Goal: Information Seeking & Learning: Learn about a topic

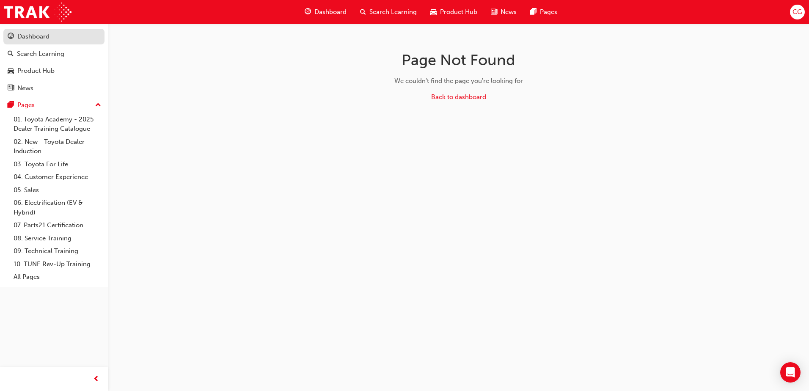
click at [40, 36] on div "Dashboard" at bounding box center [33, 37] width 32 height 10
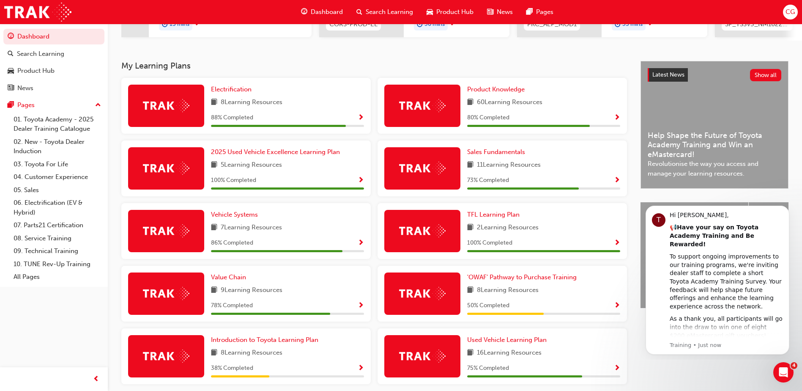
scroll to position [169, 0]
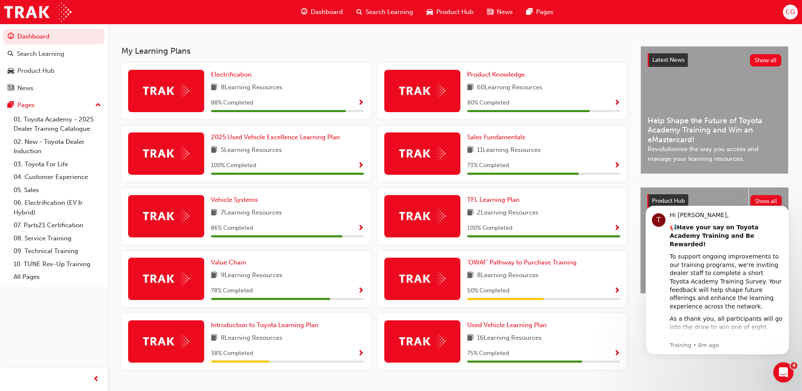
click at [361, 107] on span "Show Progress" at bounding box center [361, 103] width 6 height 8
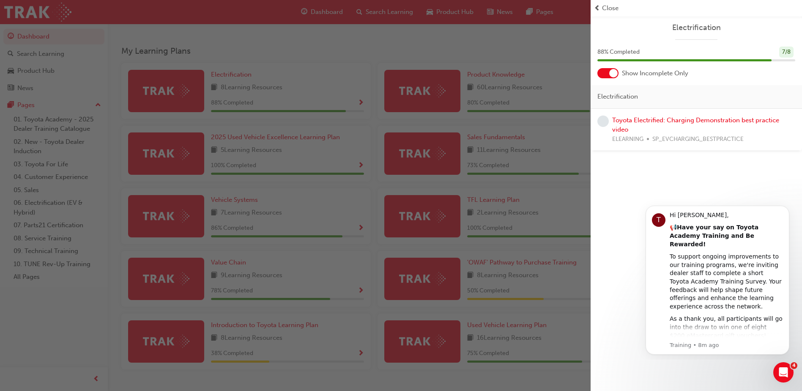
click at [177, 96] on div "button" at bounding box center [295, 195] width 591 height 391
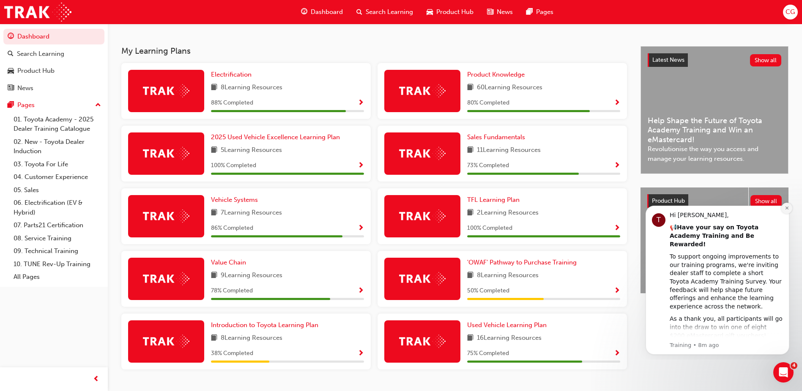
click at [789, 207] on icon "Dismiss notification" at bounding box center [787, 208] width 5 height 5
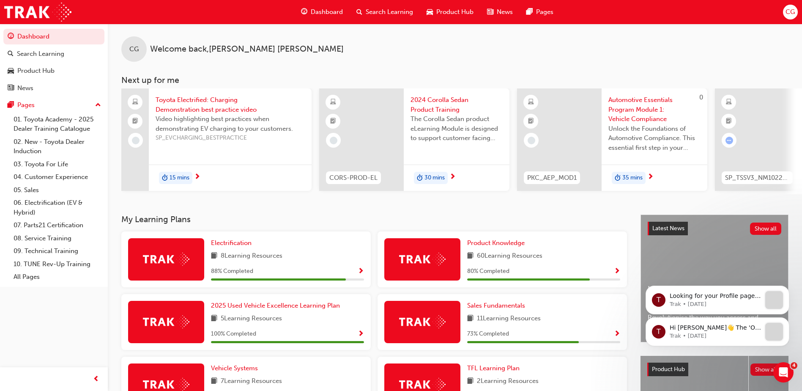
scroll to position [0, 0]
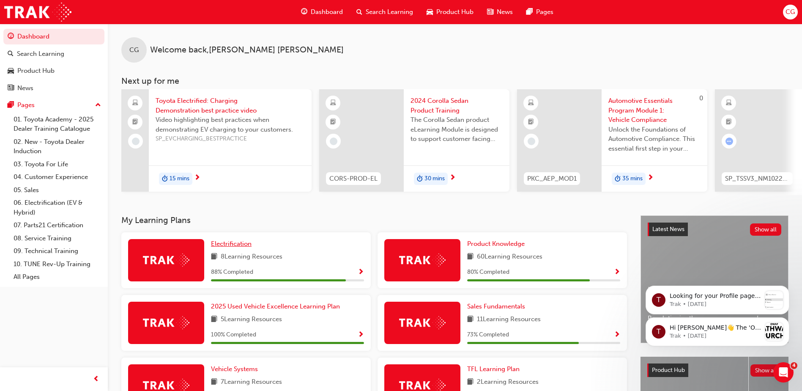
click at [223, 247] on span "Electrification" at bounding box center [231, 244] width 41 height 8
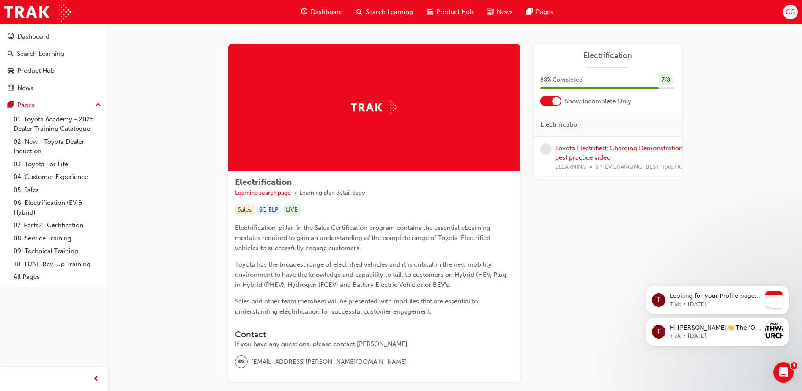
click at [593, 151] on link "Toyota Electrified: Charging Demonstration best practice video" at bounding box center [619, 152] width 128 height 17
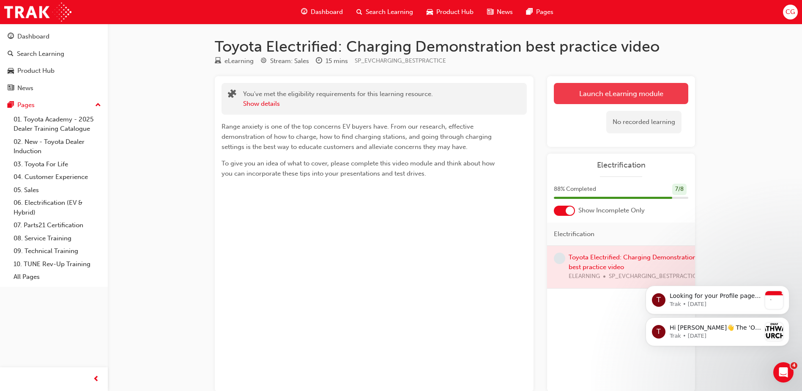
click at [631, 94] on link "Launch eLearning module" at bounding box center [621, 93] width 134 height 21
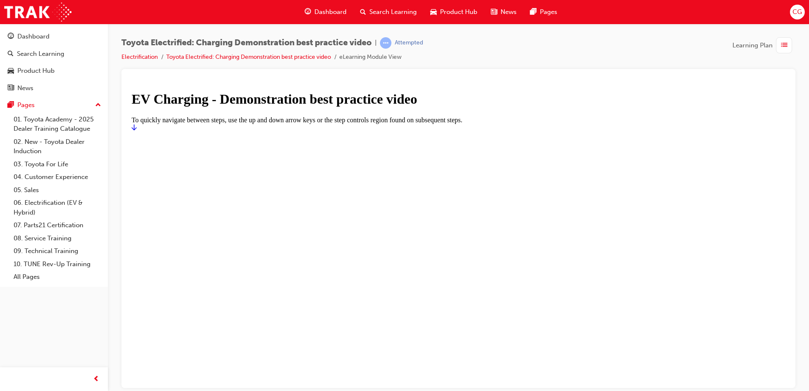
click at [446, 131] on div at bounding box center [458, 131] width 653 height 0
click at [422, 131] on div at bounding box center [458, 131] width 653 height 0
click at [647, 131] on div at bounding box center [458, 131] width 653 height 0
click at [480, 131] on div at bounding box center [458, 131] width 653 height 0
click at [309, 58] on link "Toyota Electrified: Charging Demonstration best practice video" at bounding box center [248, 56] width 165 height 7
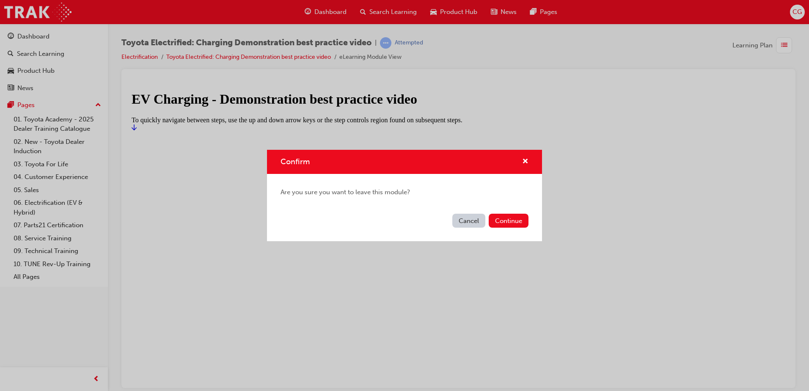
click at [474, 220] on button "Cancel" at bounding box center [468, 221] width 33 height 14
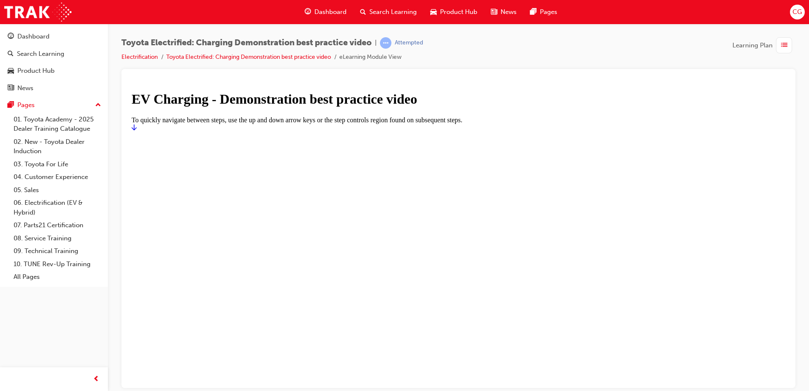
click at [365, 131] on div at bounding box center [458, 131] width 653 height 0
click at [365, 107] on h1 "EV Charging - Demonstration best practice video" at bounding box center [458, 99] width 653 height 16
click at [408, 107] on h1 "EV Charging - Demonstration best practice video" at bounding box center [458, 99] width 653 height 16
click at [287, 107] on h1 "EV Charging - Demonstration best practice video" at bounding box center [458, 99] width 653 height 16
click at [429, 131] on div at bounding box center [458, 131] width 653 height 0
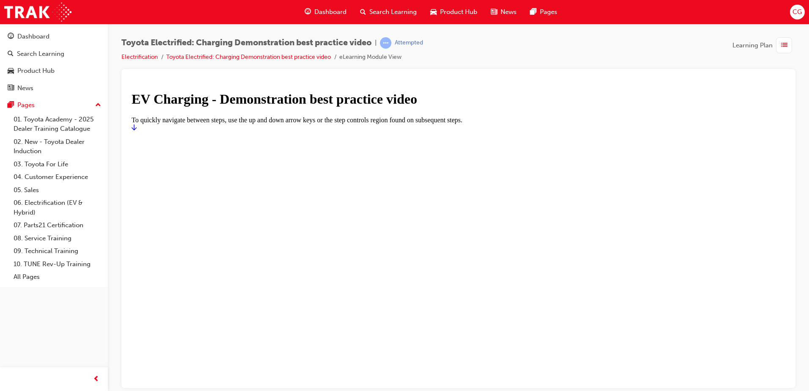
click at [524, 131] on div at bounding box center [458, 131] width 653 height 0
click at [443, 131] on div at bounding box center [458, 131] width 653 height 0
click at [335, 131] on div at bounding box center [458, 131] width 653 height 0
click at [367, 56] on li "eLearning Module View" at bounding box center [370, 57] width 62 height 10
click at [359, 131] on main "EV Charging - Demonstration best practice video To quickly navigate between ste…" at bounding box center [458, 111] width 653 height 40
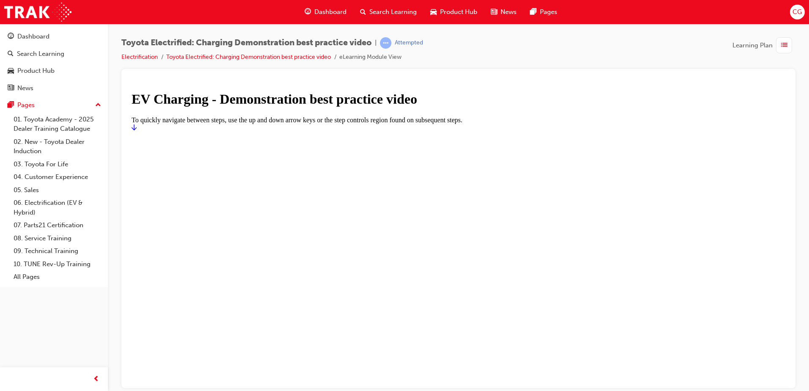
drag, startPoint x: 359, startPoint y: 196, endPoint x: 269, endPoint y: 228, distance: 95.5
click at [269, 107] on h1 "EV Charging - Demonstration best practice video" at bounding box center [458, 99] width 653 height 16
click at [573, 131] on div at bounding box center [458, 131] width 653 height 0
drag, startPoint x: 573, startPoint y: 323, endPoint x: 464, endPoint y: 294, distance: 113.9
click at [464, 131] on div at bounding box center [458, 131] width 653 height 0
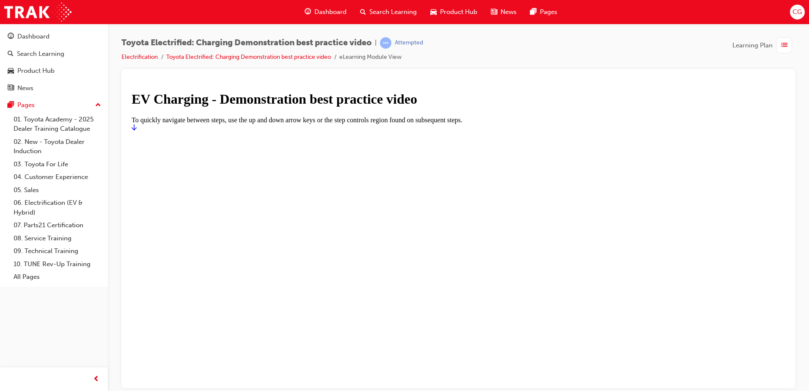
click at [137, 130] on icon "Start" at bounding box center [134, 126] width 5 height 7
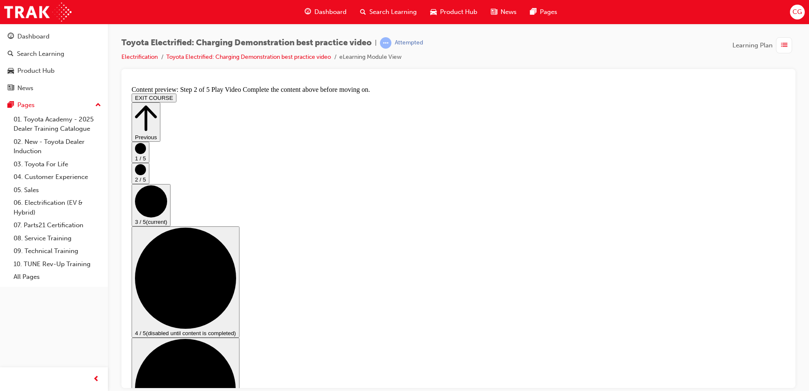
scroll to position [85, 0]
checkbox input "true"
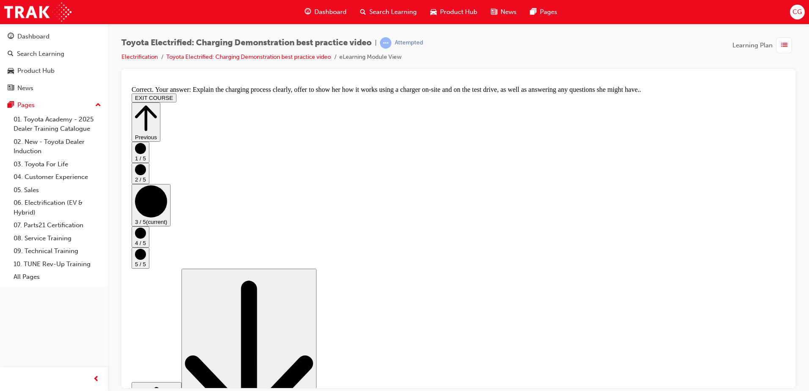
scroll to position [154, 0]
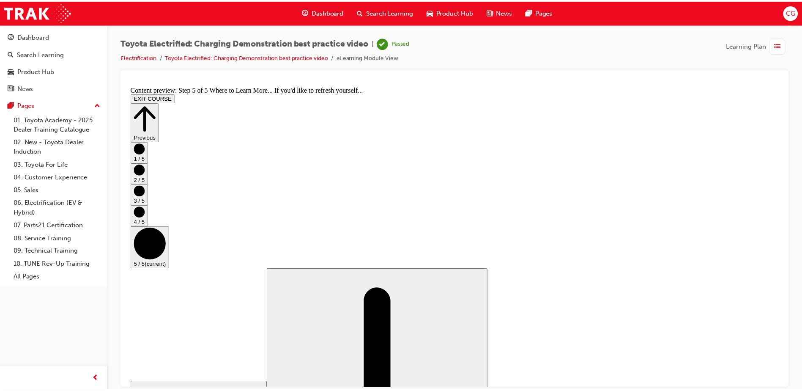
scroll to position [84, 0]
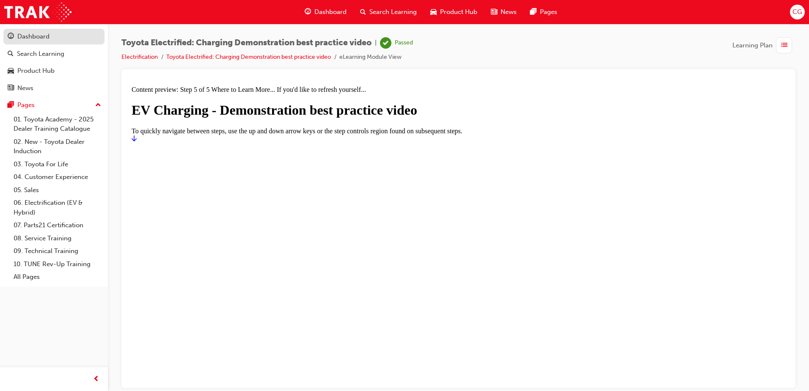
click at [68, 38] on div "Dashboard" at bounding box center [54, 36] width 93 height 11
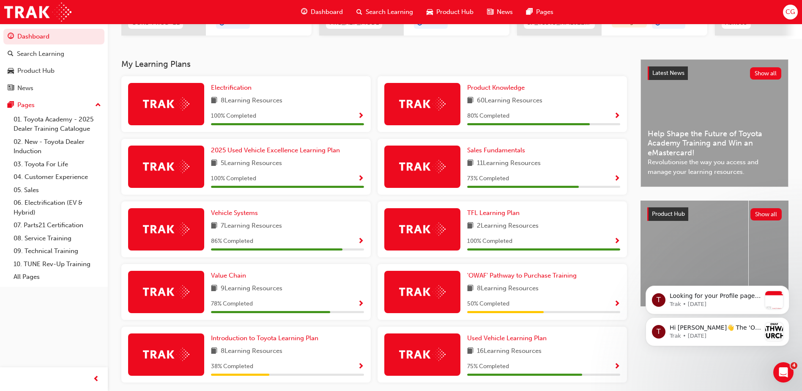
scroll to position [169, 0]
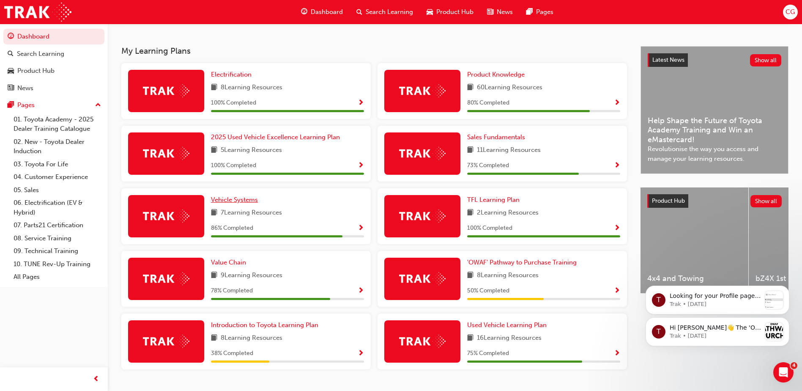
click at [239, 203] on span "Vehicle Systems" at bounding box center [234, 200] width 47 height 8
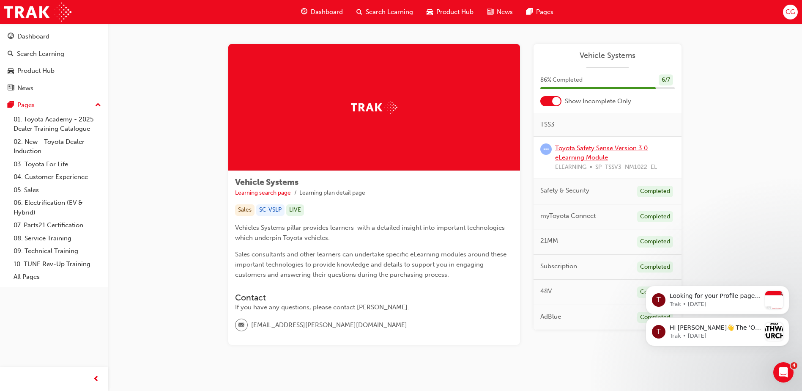
click at [593, 148] on link "Toyota Safety Sense Version 3.0 eLearning Module" at bounding box center [601, 152] width 93 height 17
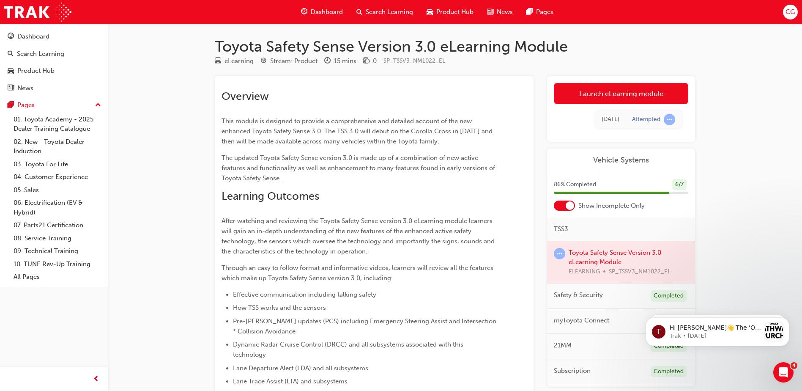
click at [601, 259] on div at bounding box center [621, 262] width 148 height 42
click at [600, 91] on link "Launch eLearning module" at bounding box center [621, 93] width 134 height 21
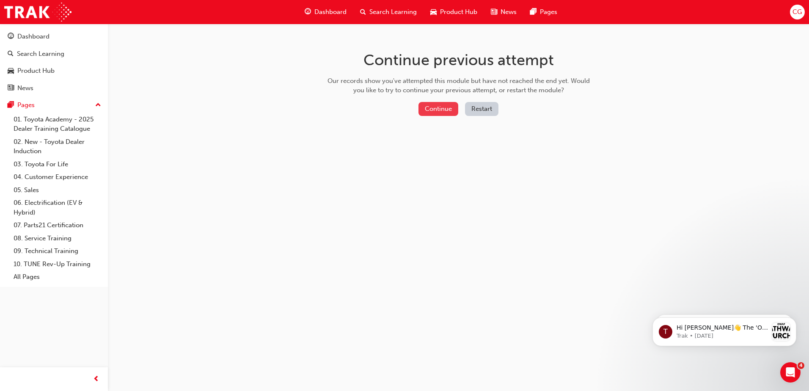
click at [442, 105] on button "Continue" at bounding box center [438, 109] width 40 height 14
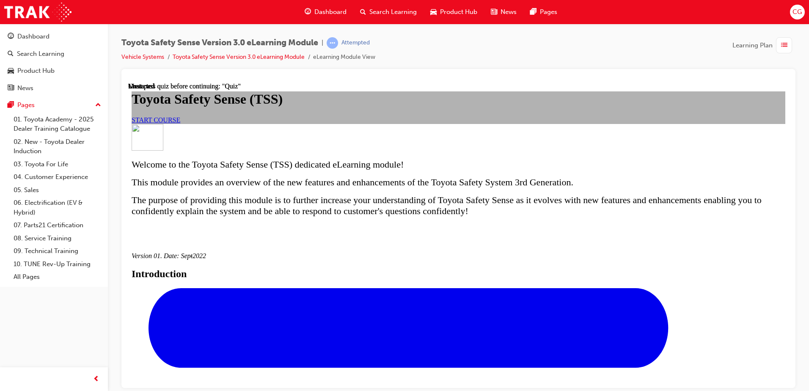
click at [180, 123] on span "START COURSE" at bounding box center [156, 119] width 49 height 7
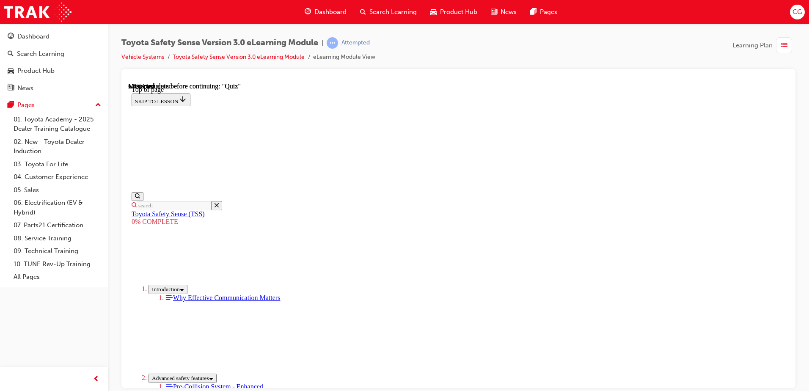
scroll to position [416, 0]
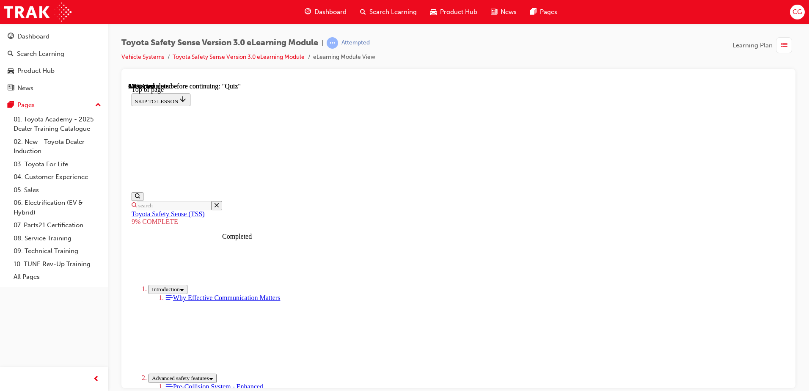
scroll to position [933, 0]
drag, startPoint x: 540, startPoint y: 222, endPoint x: 432, endPoint y: 340, distance: 160.2
drag, startPoint x: 535, startPoint y: 148, endPoint x: 411, endPoint y: 253, distance: 163.2
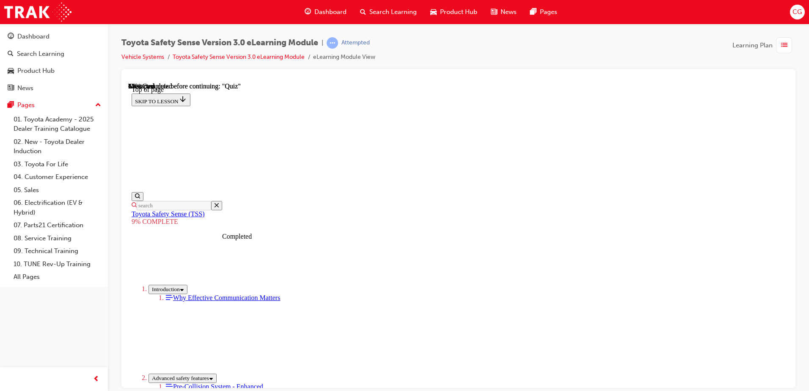
drag, startPoint x: 538, startPoint y: 145, endPoint x: 432, endPoint y: 259, distance: 155.6
drag, startPoint x: 536, startPoint y: 142, endPoint x: 423, endPoint y: 258, distance: 162.4
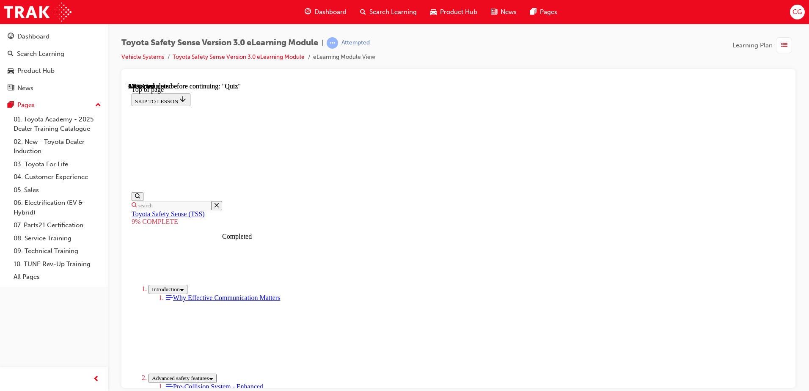
drag, startPoint x: 534, startPoint y: 151, endPoint x: 424, endPoint y: 268, distance: 159.8
drag, startPoint x: 535, startPoint y: 142, endPoint x: 426, endPoint y: 250, distance: 153.1
drag, startPoint x: 527, startPoint y: 142, endPoint x: 629, endPoint y: 250, distance: 148.7
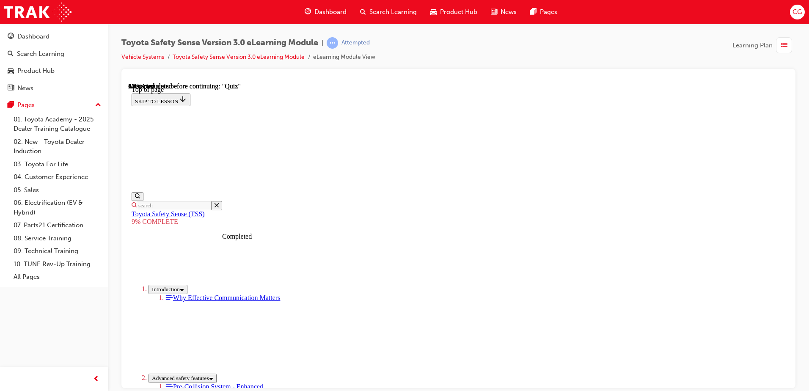
drag, startPoint x: 510, startPoint y: 153, endPoint x: 387, endPoint y: 259, distance: 162.5
drag, startPoint x: 531, startPoint y: 142, endPoint x: 412, endPoint y: 269, distance: 173.5
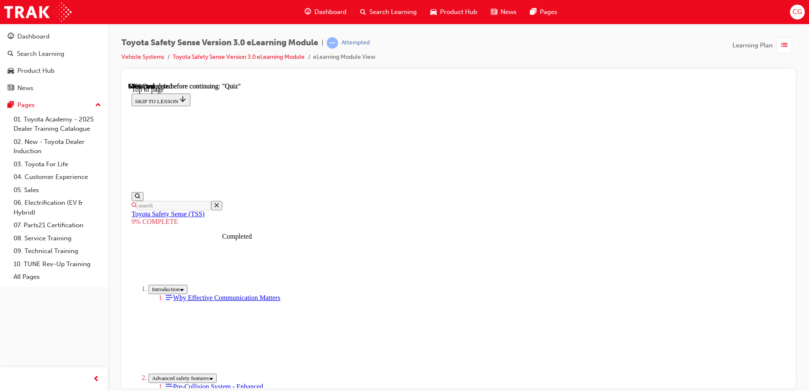
drag, startPoint x: 541, startPoint y: 142, endPoint x: 424, endPoint y: 259, distance: 166.0
drag, startPoint x: 530, startPoint y: 148, endPoint x: 418, endPoint y: 257, distance: 155.8
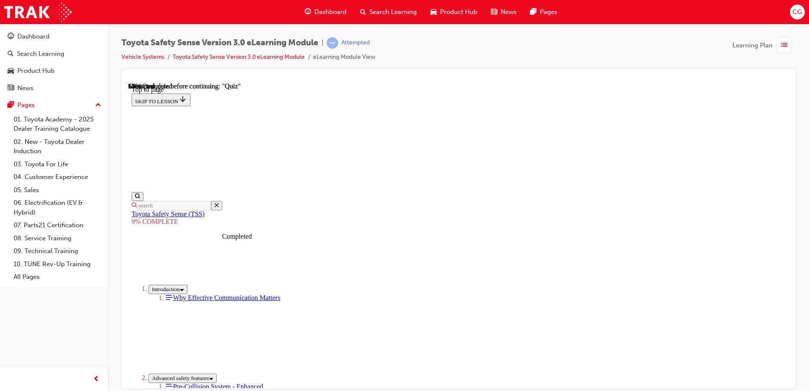
drag, startPoint x: 518, startPoint y: 173, endPoint x: 441, endPoint y: 265, distance: 120.4
drag, startPoint x: 543, startPoint y: 143, endPoint x: 420, endPoint y: 254, distance: 165.6
drag, startPoint x: 546, startPoint y: 137, endPoint x: 436, endPoint y: 252, distance: 159.1
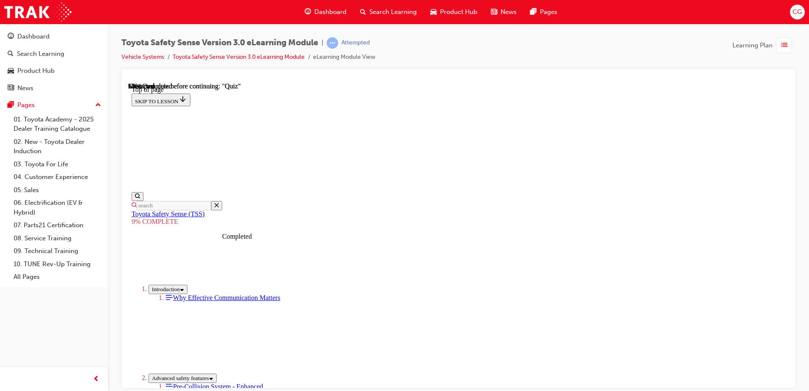
drag, startPoint x: 527, startPoint y: 150, endPoint x: 418, endPoint y: 268, distance: 160.7
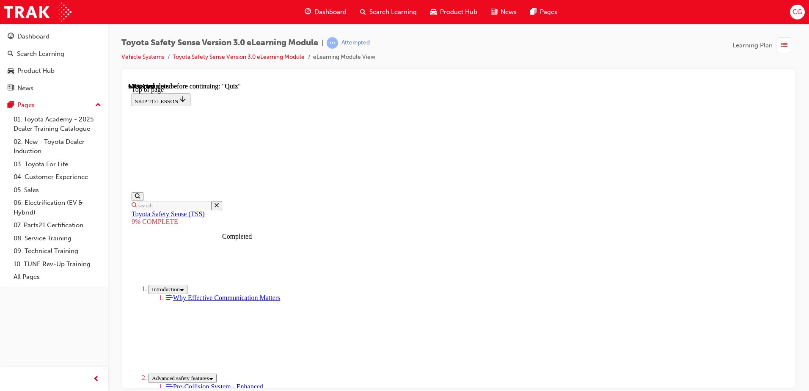
scroll to position [673, 0]
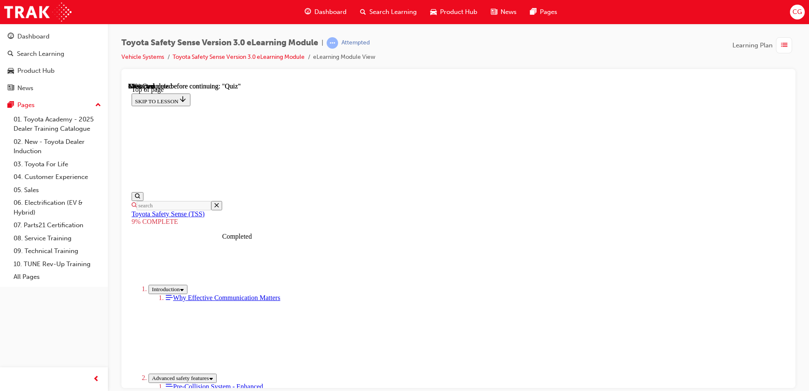
scroll to position [878, 0]
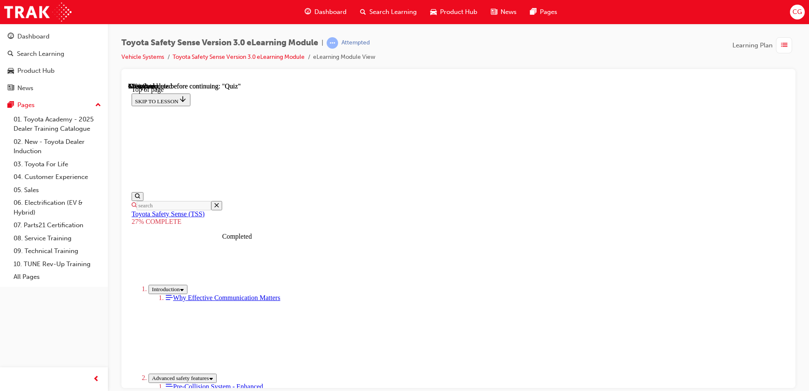
scroll to position [1464, 0]
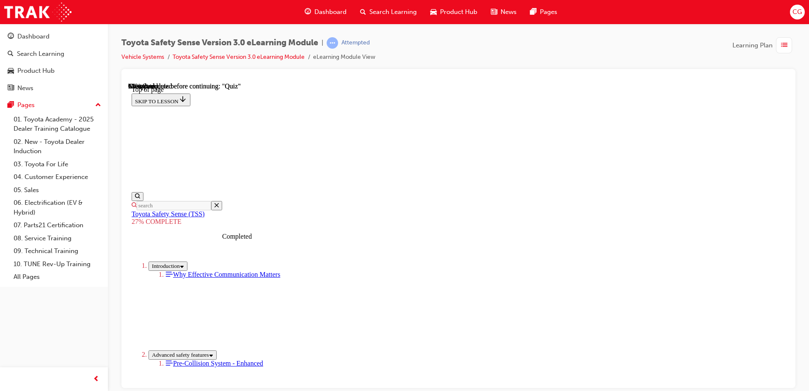
scroll to position [3163, 0]
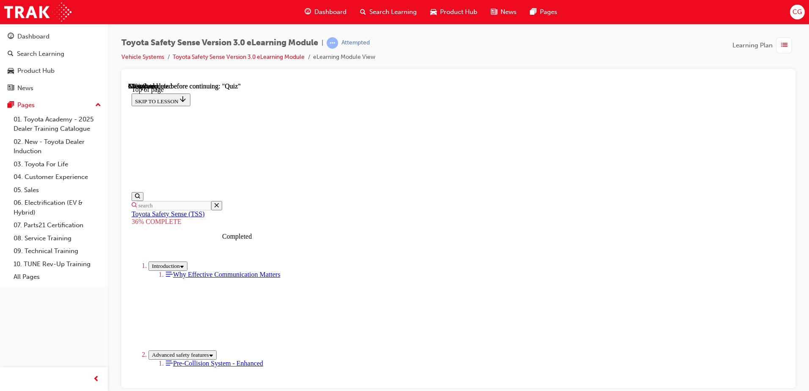
scroll to position [954, 0]
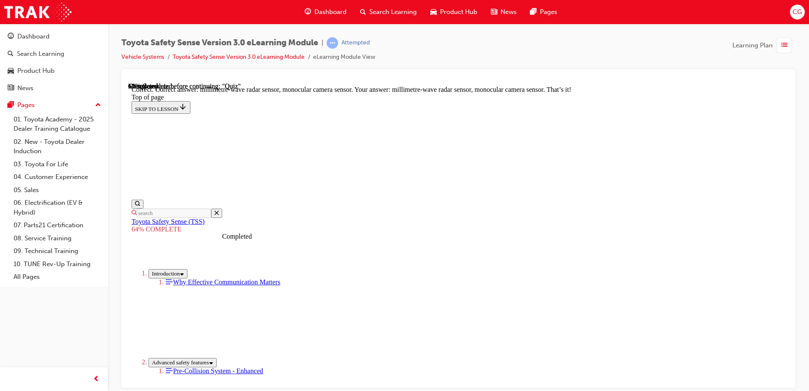
scroll to position [288, 0]
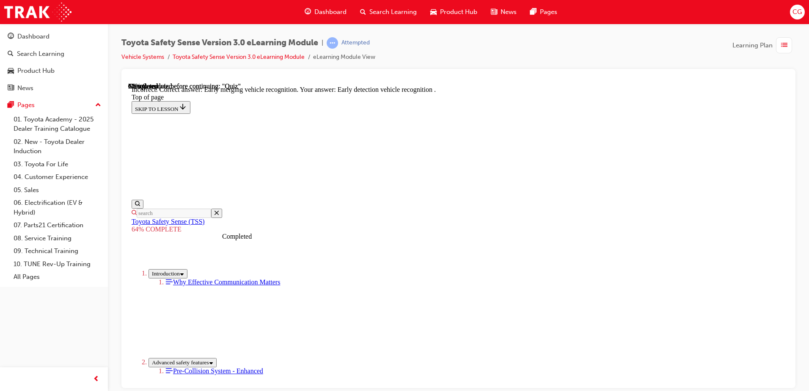
scroll to position [212, 0]
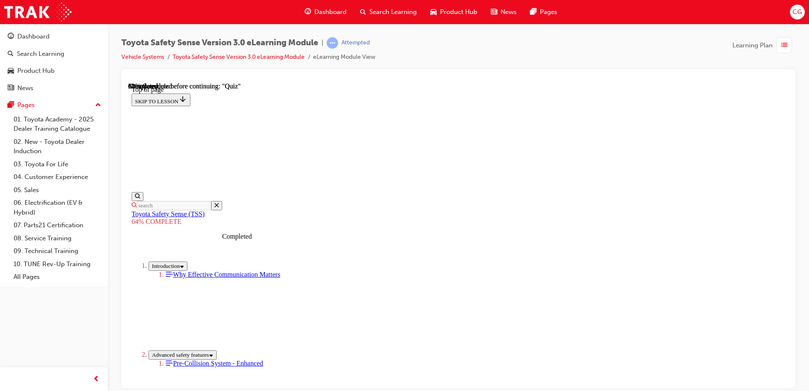
scroll to position [158, 0]
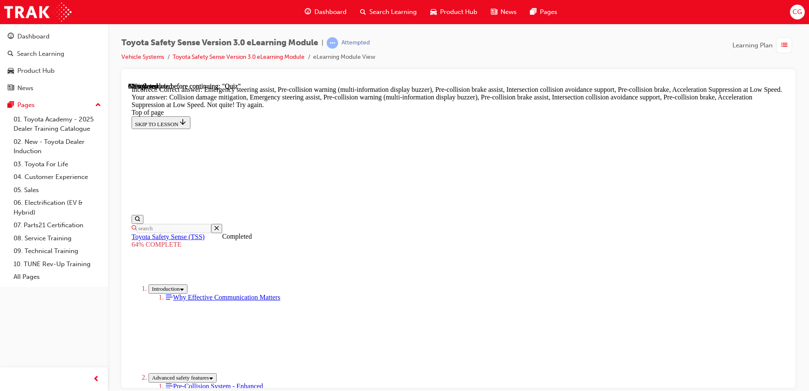
scroll to position [356, 0]
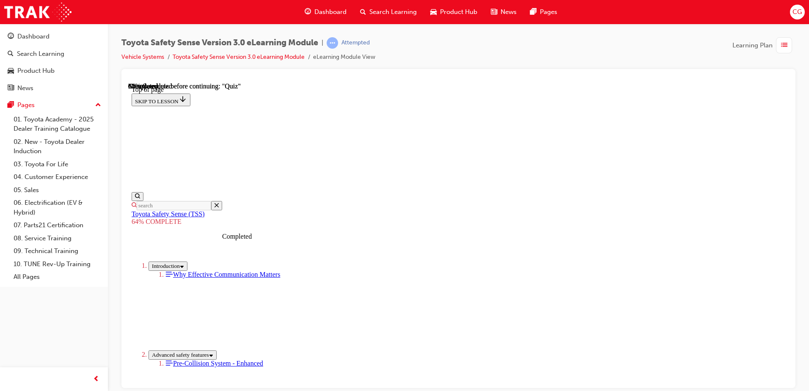
scroll to position [115, 0]
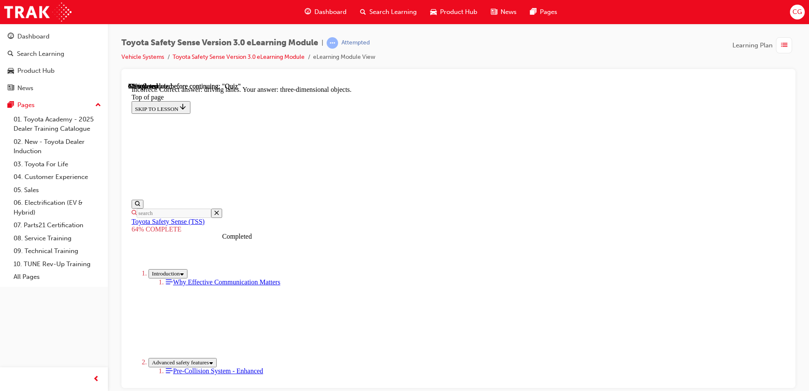
scroll to position [198, 0]
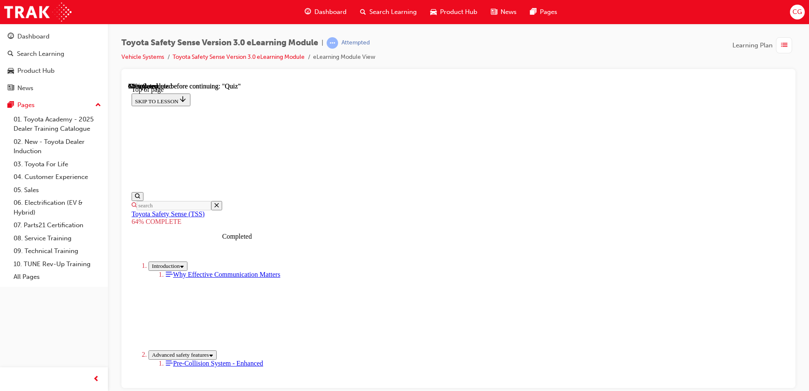
scroll to position [115, 0]
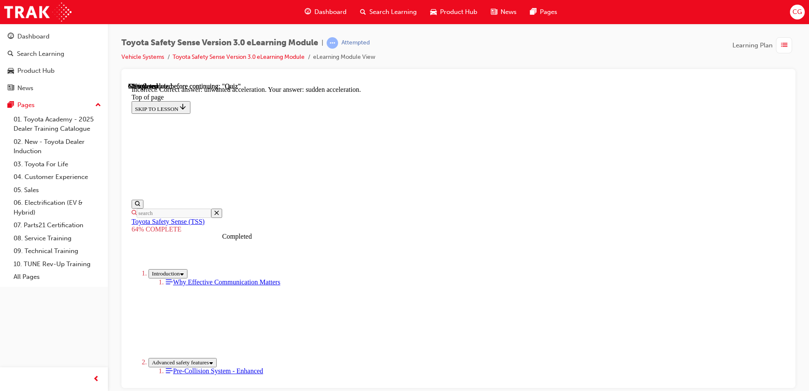
scroll to position [212, 0]
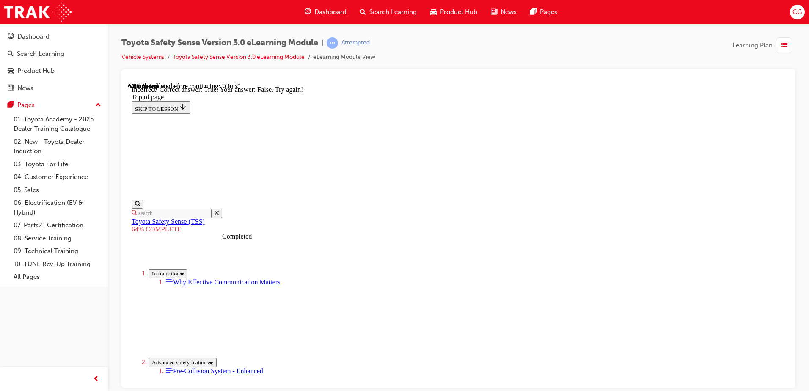
scroll to position [143, 0]
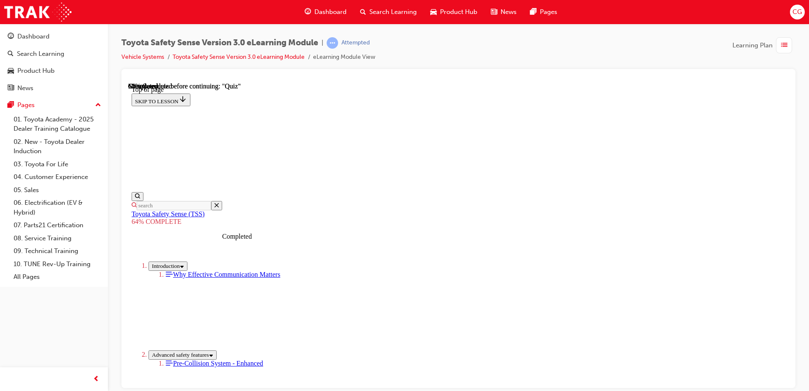
scroll to position [200, 0]
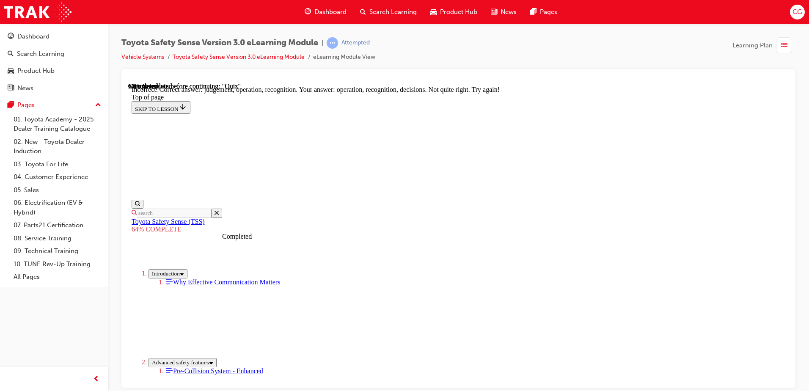
scroll to position [351, 0]
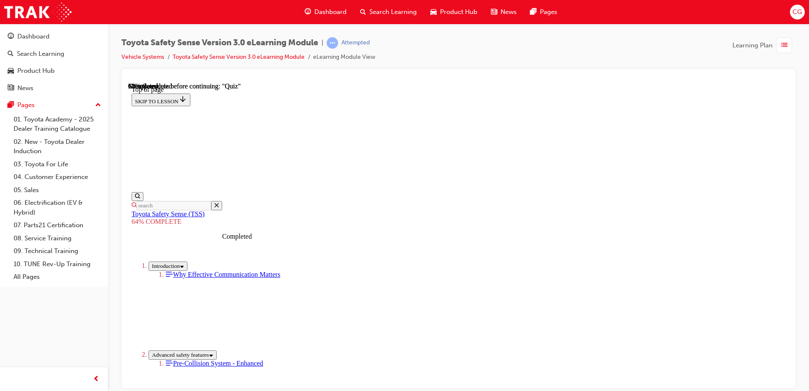
scroll to position [158, 0]
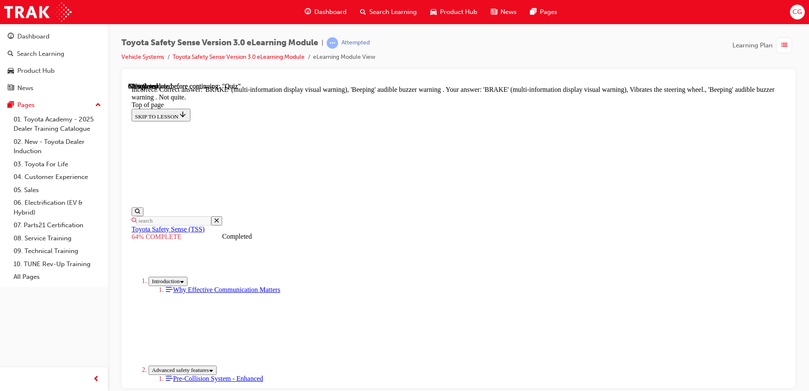
scroll to position [150, 0]
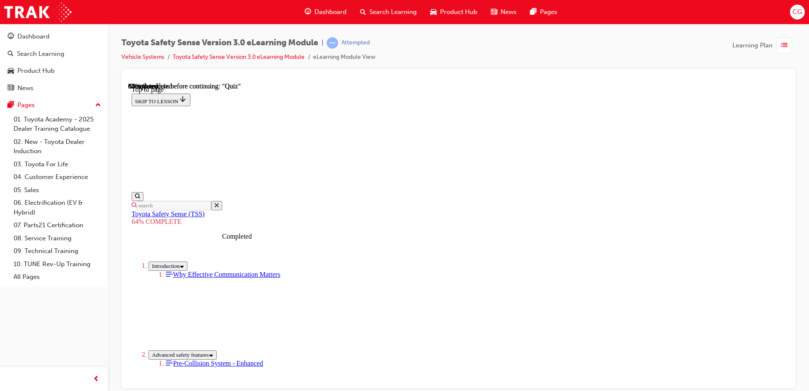
scroll to position [31, 0]
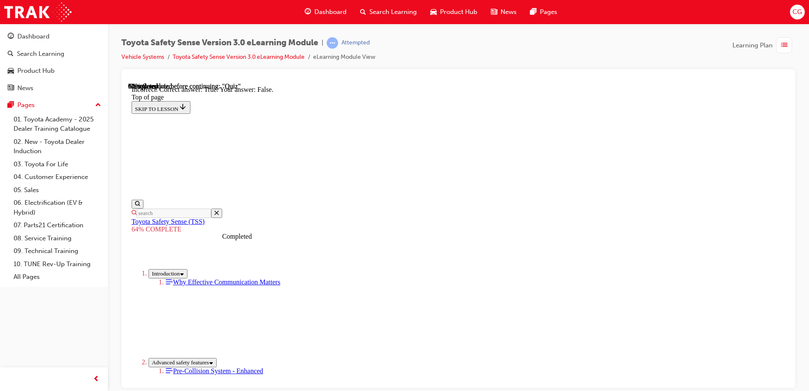
scroll to position [74, 0]
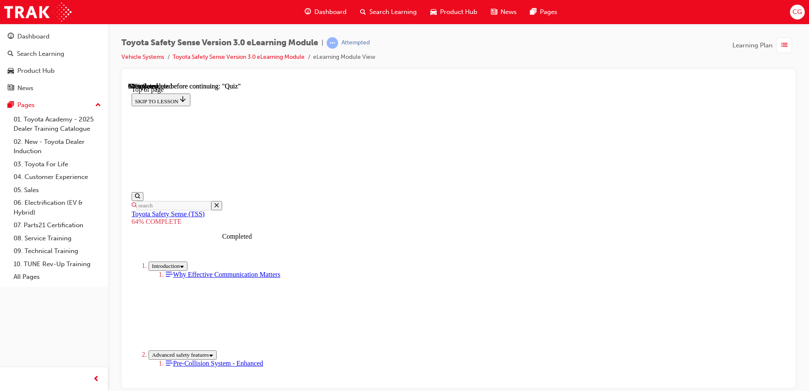
scroll to position [158, 0]
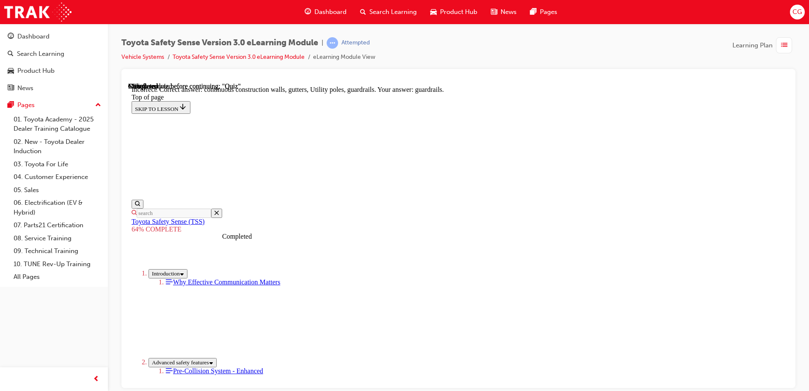
scroll to position [147, 0]
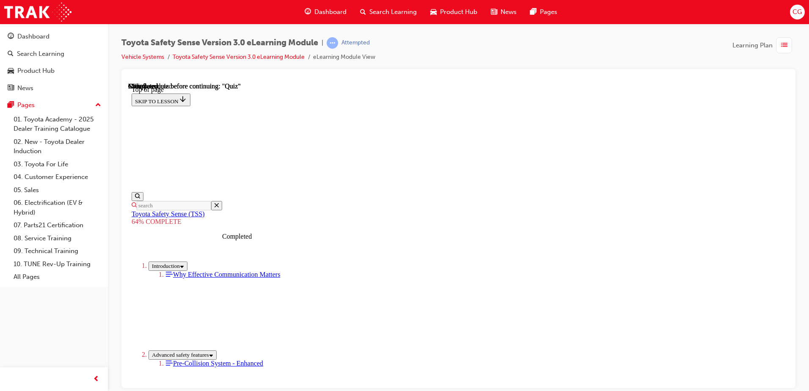
scroll to position [128, 0]
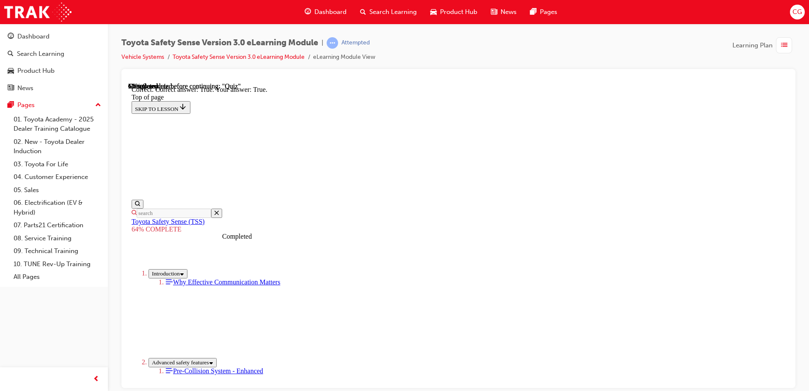
scroll to position [116, 0]
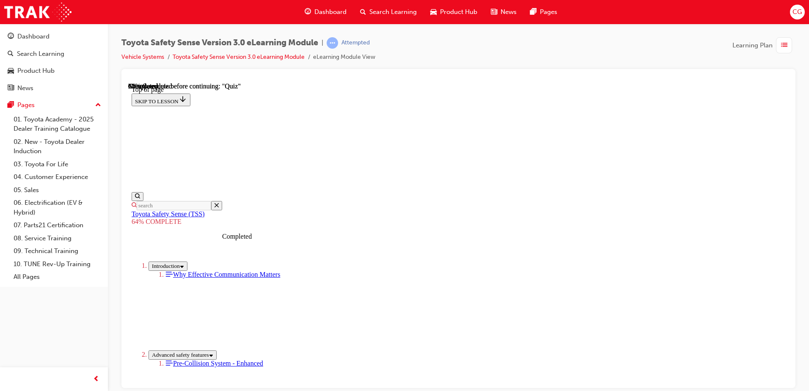
scroll to position [158, 0]
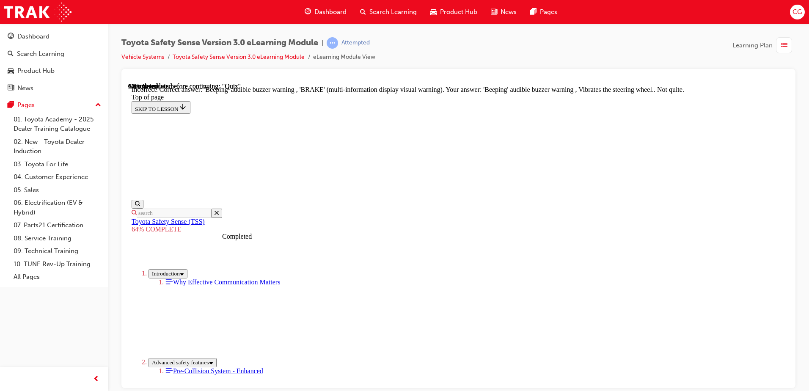
scroll to position [277, 0]
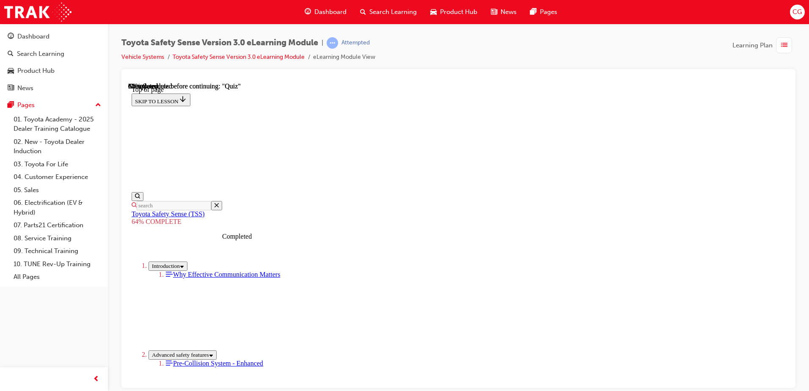
scroll to position [115, 0]
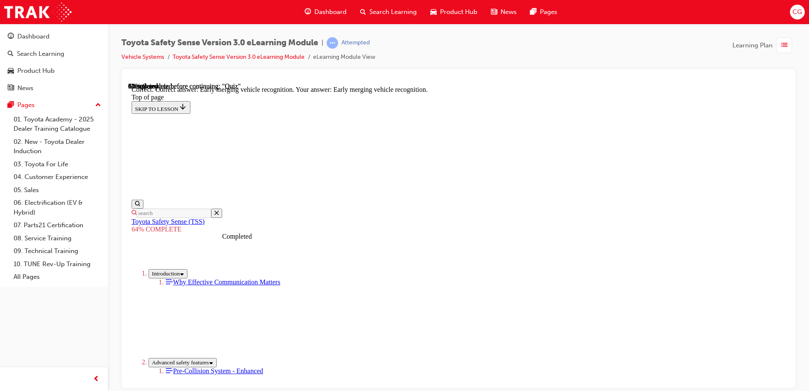
scroll to position [212, 0]
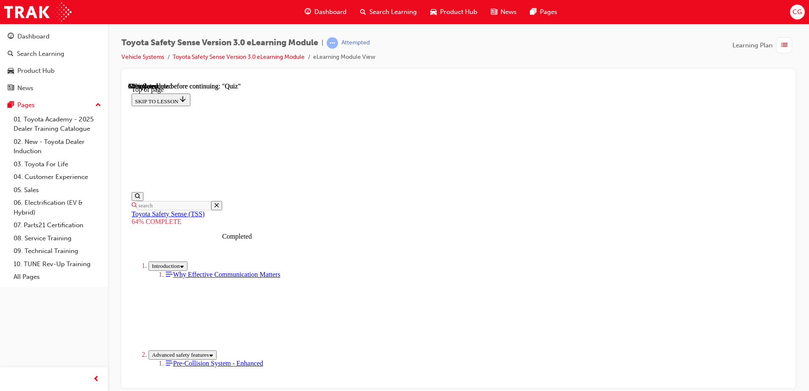
scroll to position [115, 0]
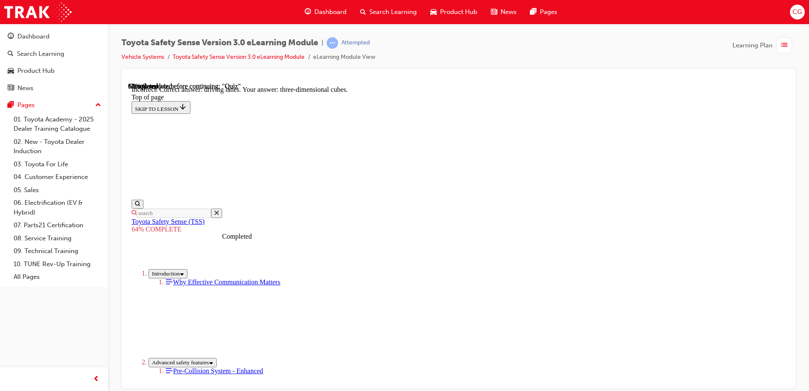
scroll to position [113, 0]
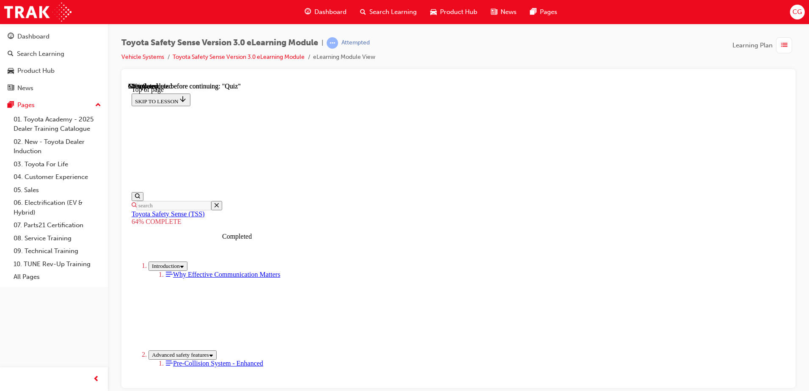
scroll to position [200, 0]
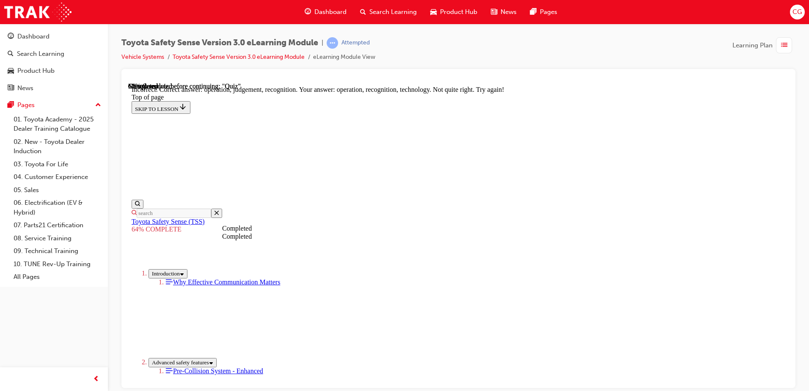
scroll to position [351, 0]
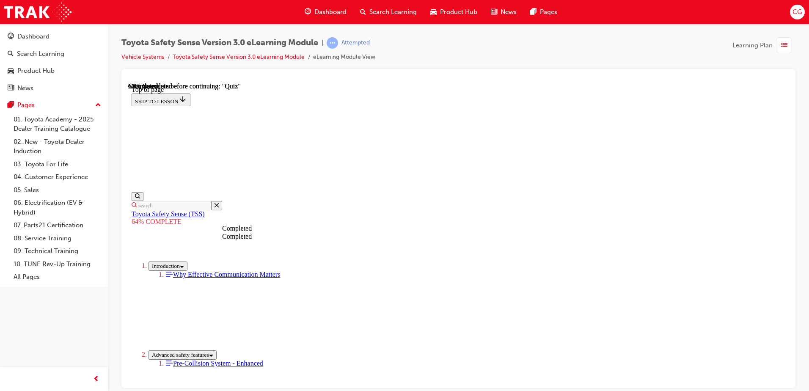
scroll to position [115, 0]
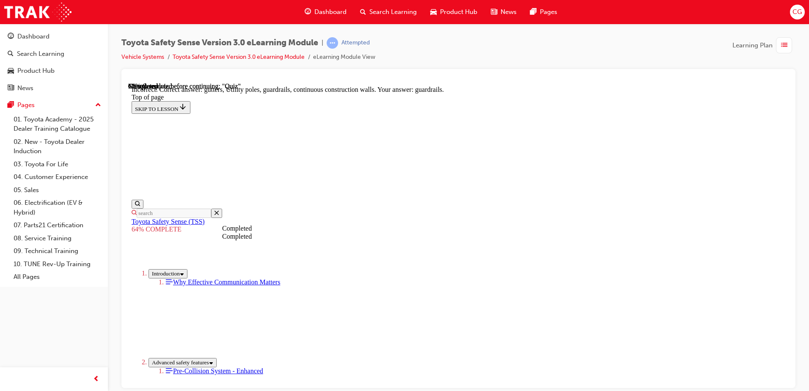
scroll to position [232, 0]
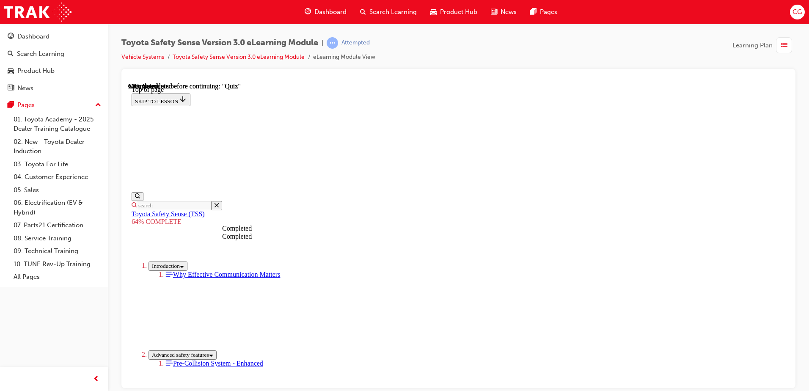
scroll to position [115, 0]
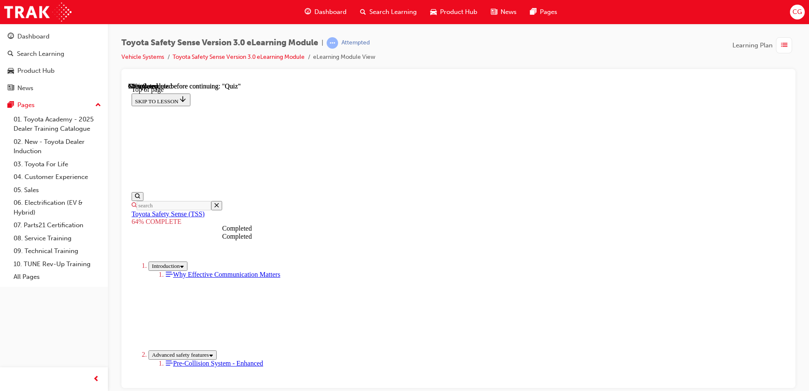
scroll to position [242, 0]
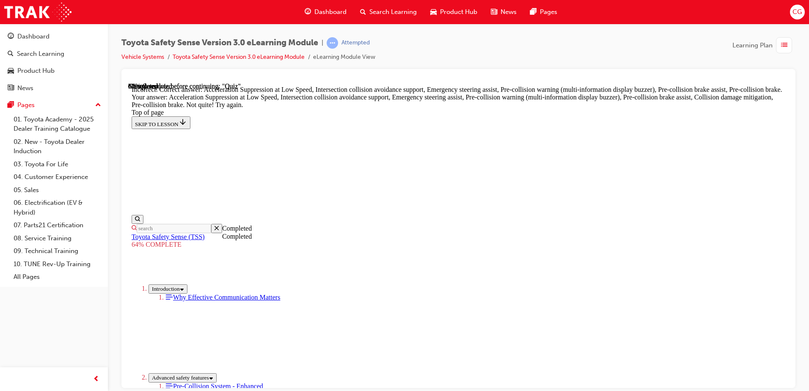
scroll to position [187, 0]
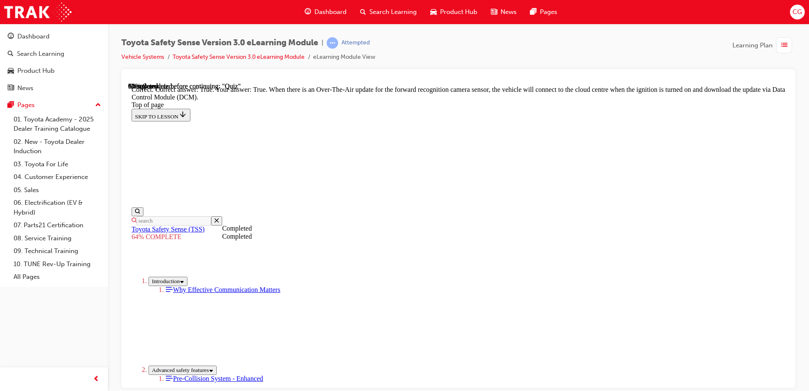
scroll to position [163, 0]
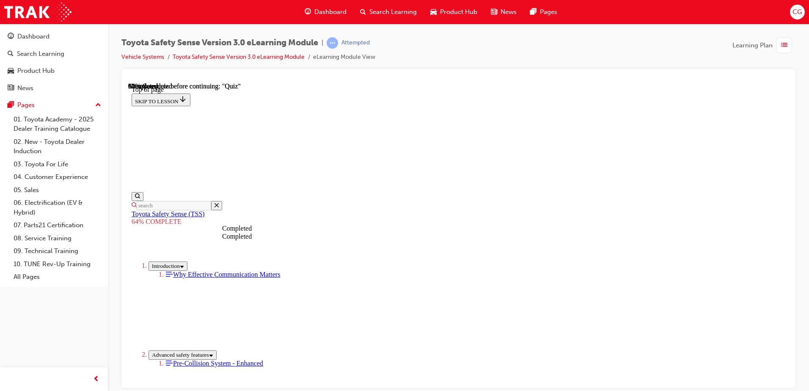
scroll to position [158, 0]
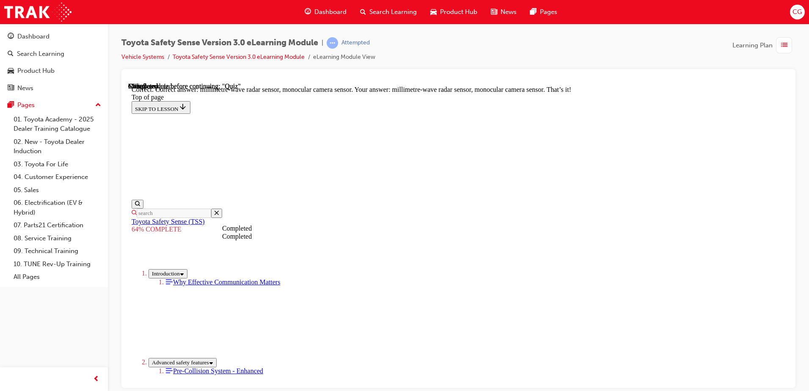
scroll to position [288, 0]
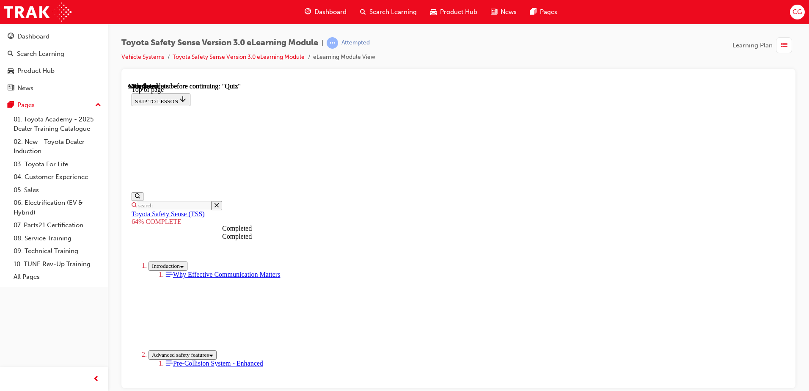
scroll to position [128, 0]
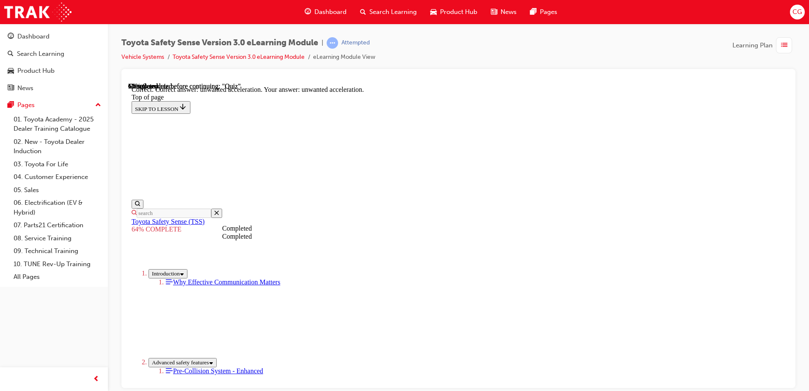
scroll to position [212, 0]
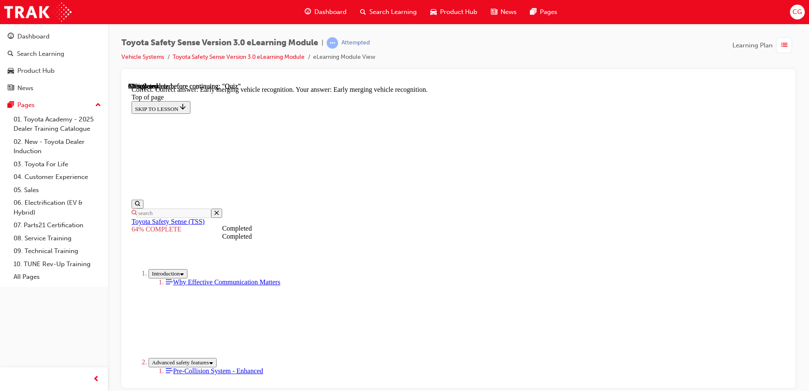
scroll to position [212, 0]
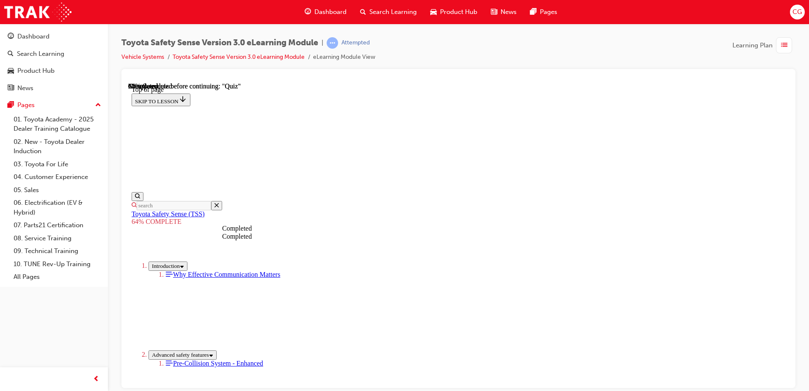
scroll to position [200, 0]
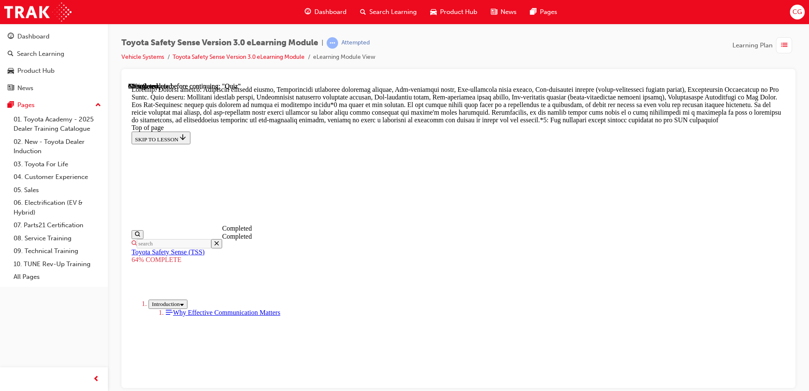
scroll to position [491, 0]
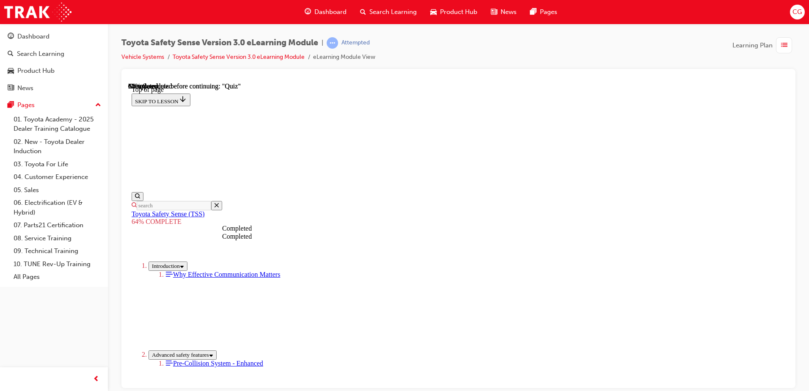
scroll to position [158, 0]
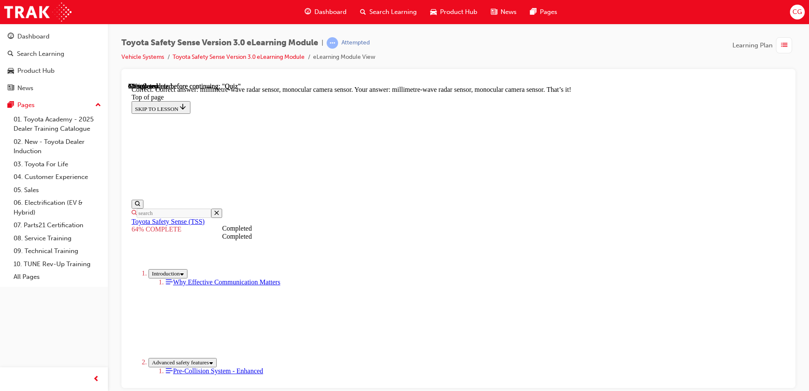
scroll to position [288, 0]
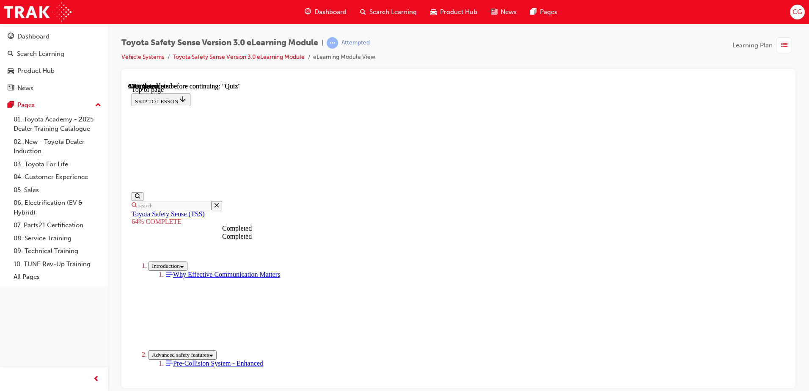
scroll to position [158, 0]
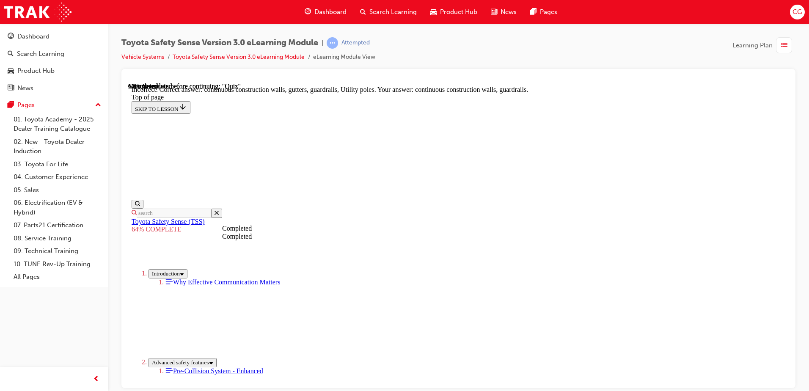
scroll to position [189, 0]
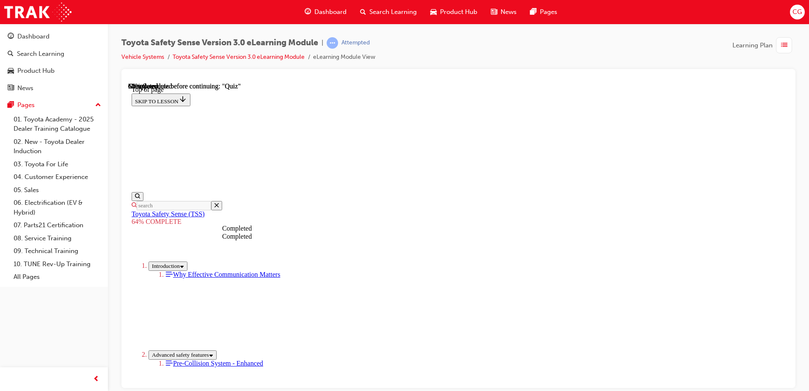
scroll to position [115, 0]
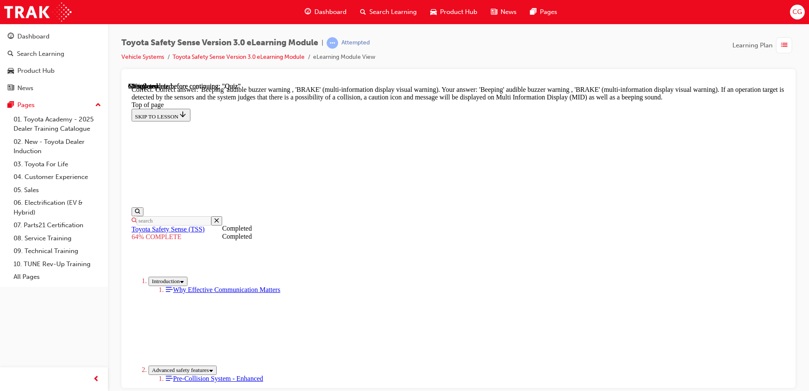
scroll to position [128, 0]
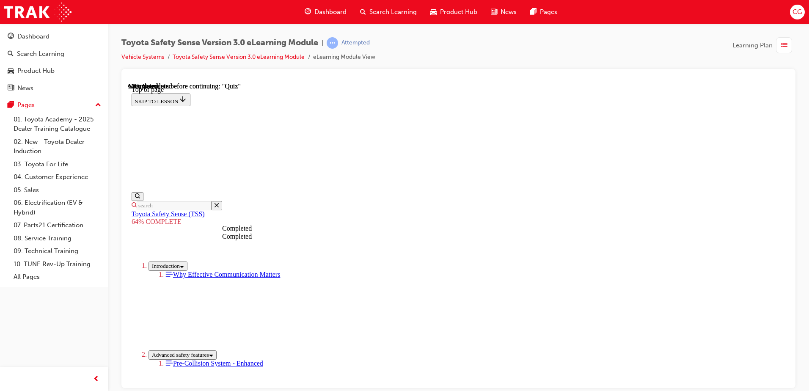
scroll to position [200, 0]
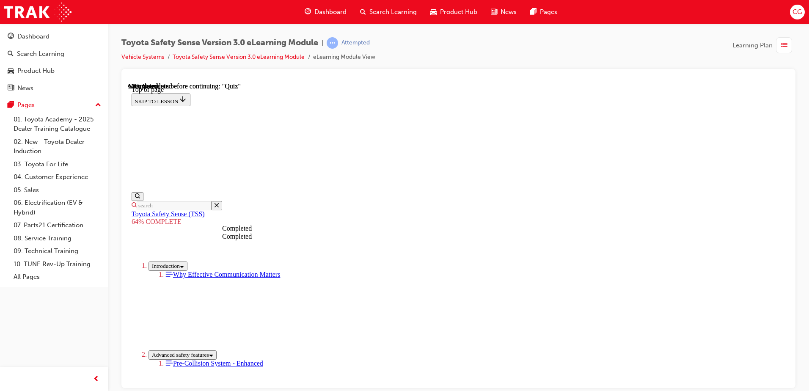
scroll to position [158, 0]
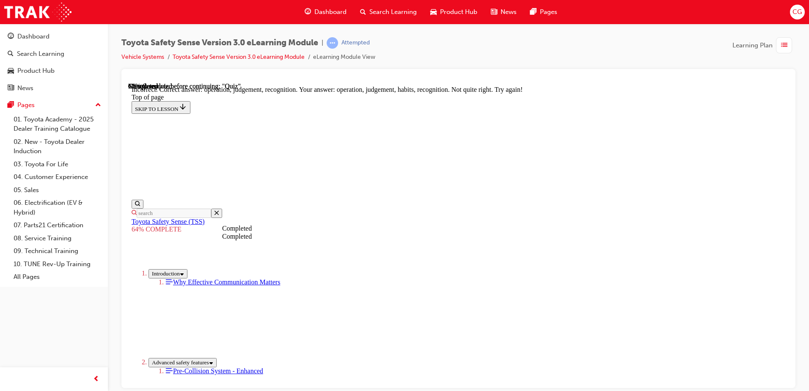
scroll to position [351, 0]
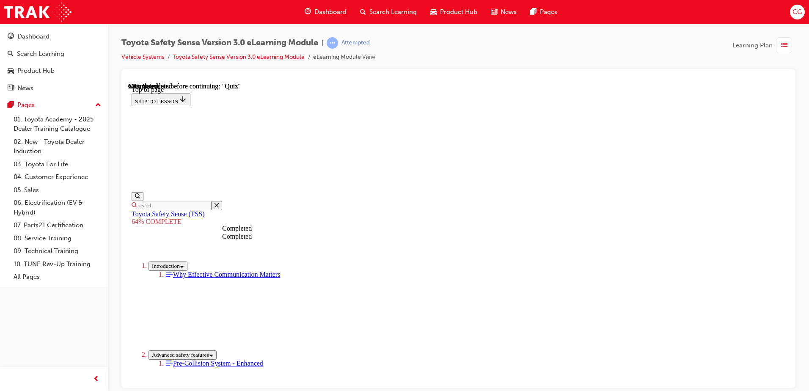
scroll to position [158, 0]
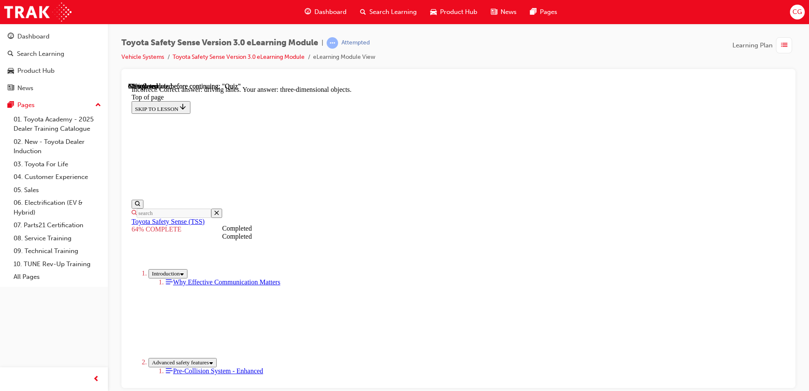
scroll to position [156, 0]
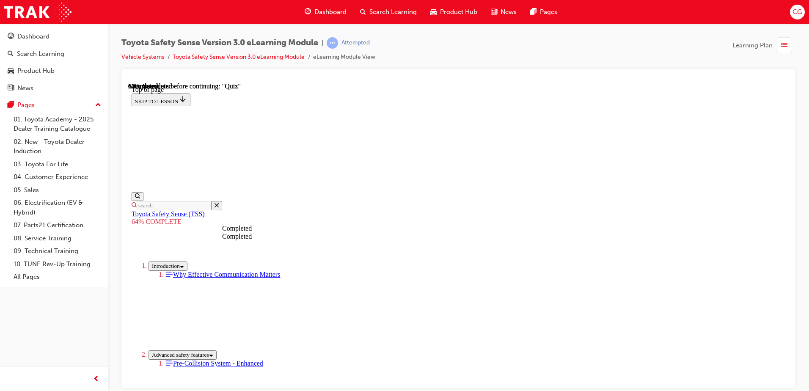
scroll to position [89, 0]
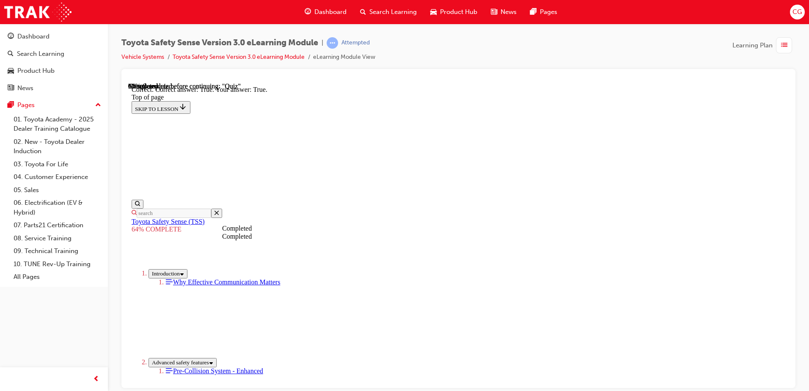
scroll to position [116, 0]
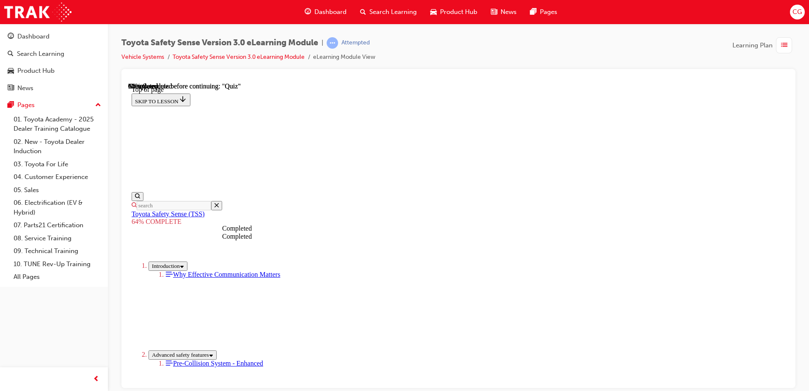
scroll to position [75, 0]
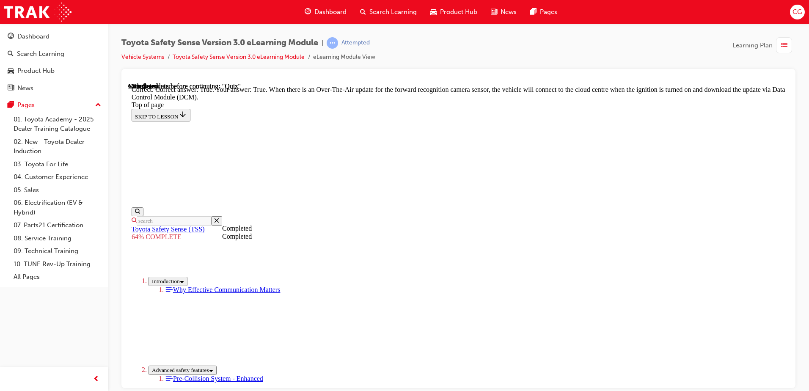
scroll to position [163, 0]
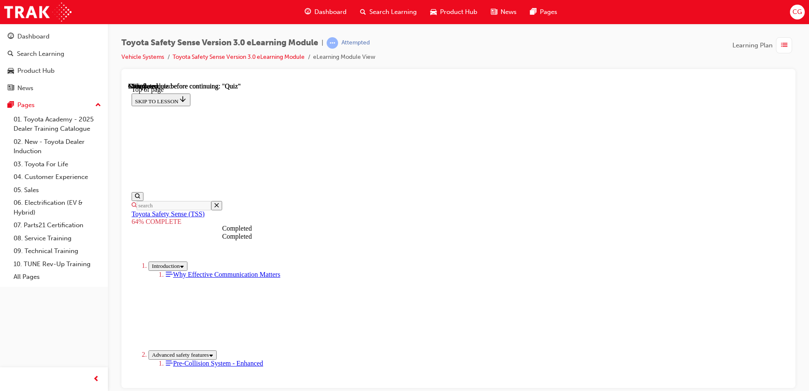
scroll to position [128, 0]
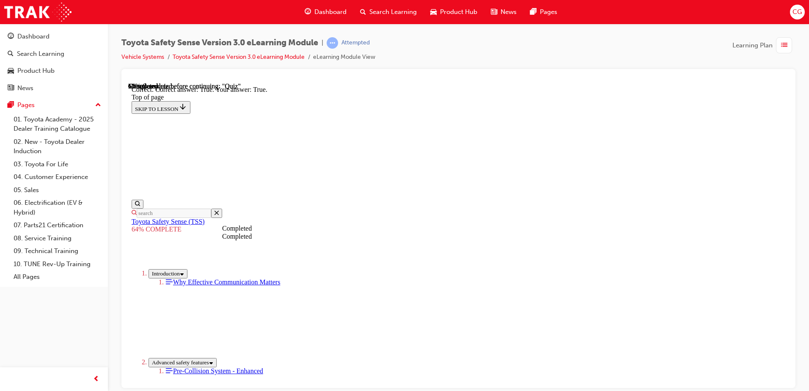
scroll to position [116, 0]
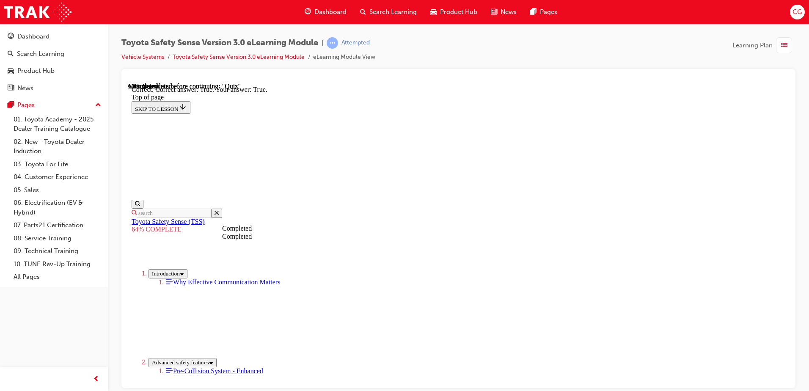
drag, startPoint x: 386, startPoint y: 258, endPoint x: 383, endPoint y: 266, distance: 9.4
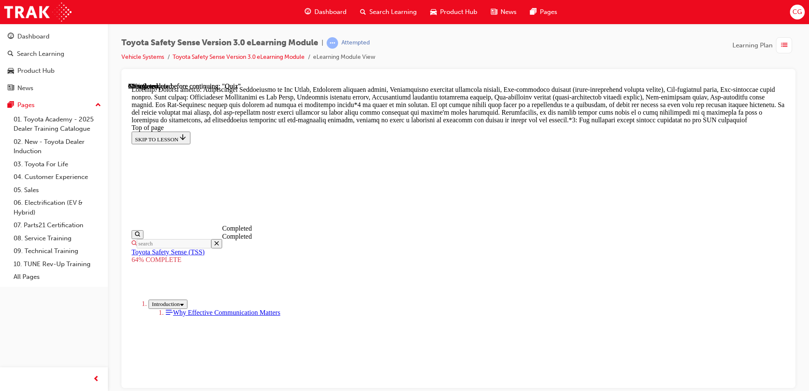
scroll to position [491, 0]
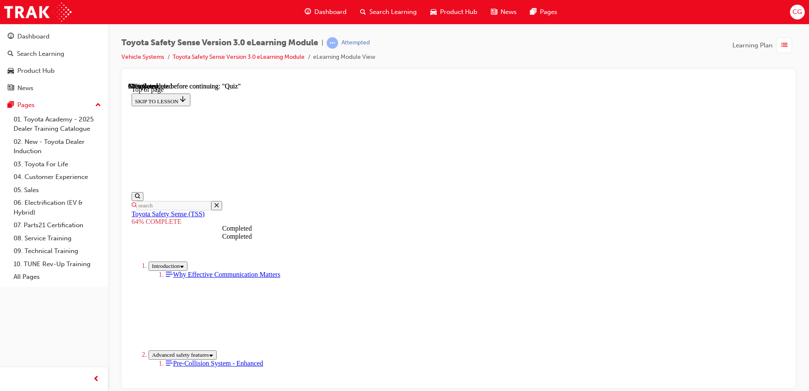
scroll to position [115, 0]
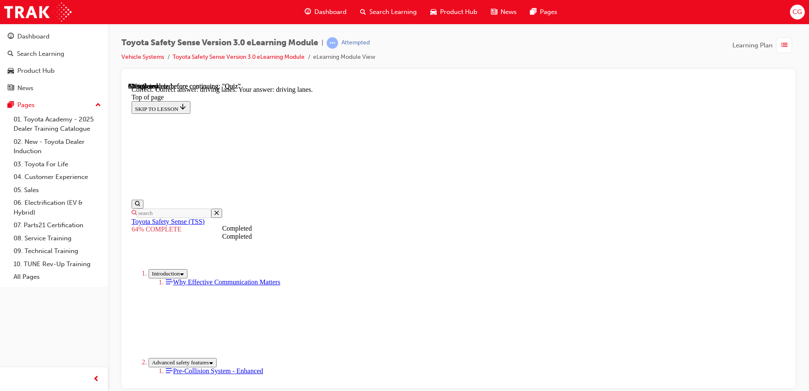
scroll to position [113, 0]
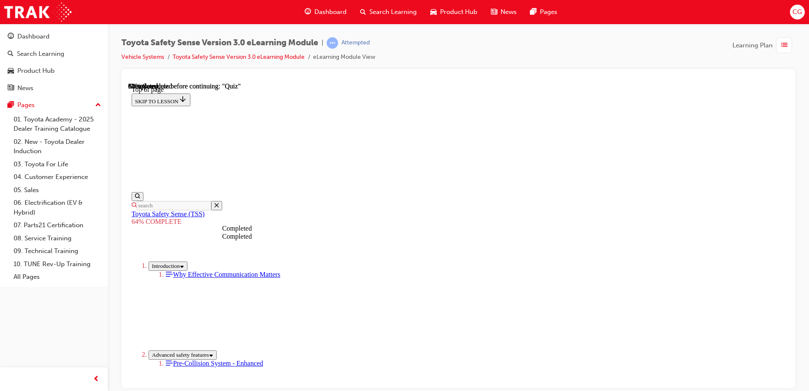
scroll to position [158, 0]
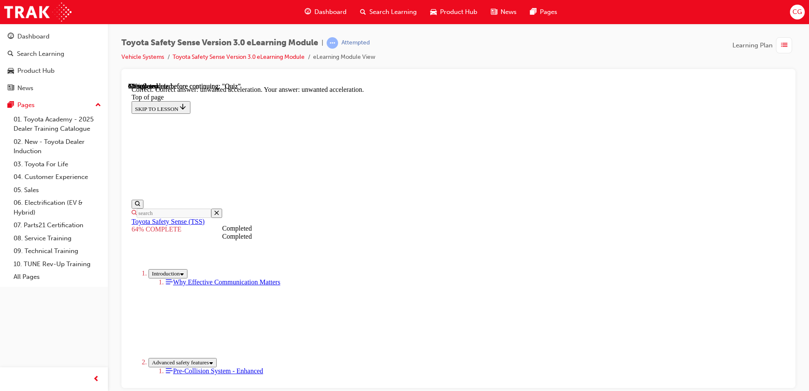
scroll to position [212, 0]
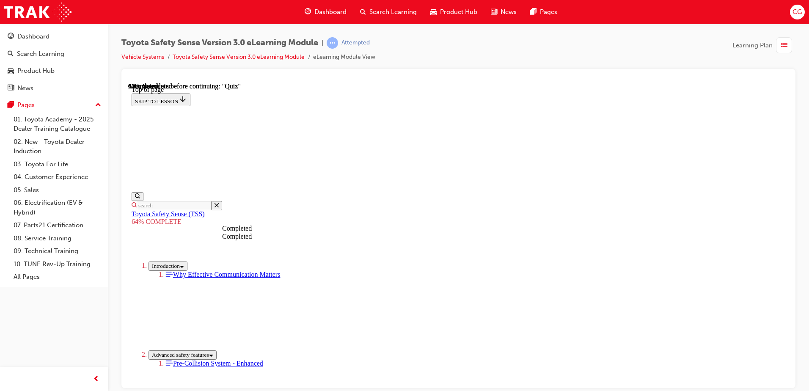
scroll to position [158, 0]
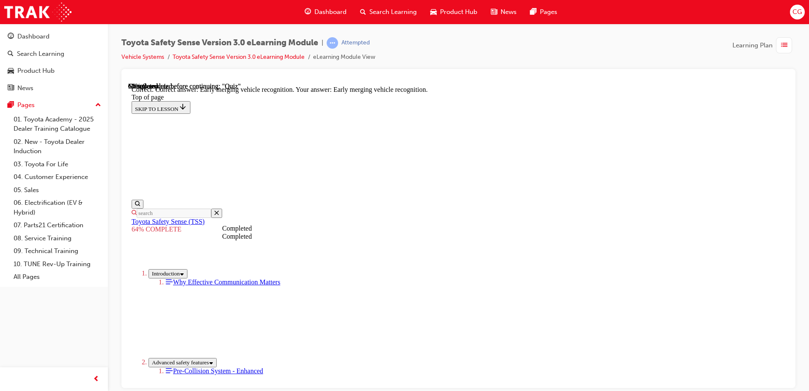
scroll to position [212, 0]
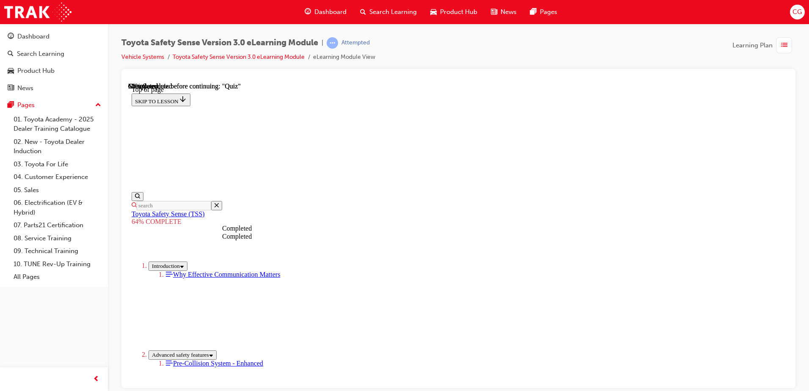
scroll to position [158, 0]
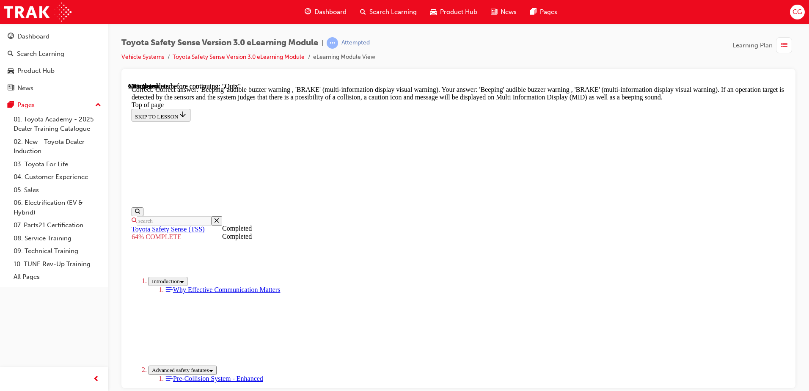
scroll to position [297, 0]
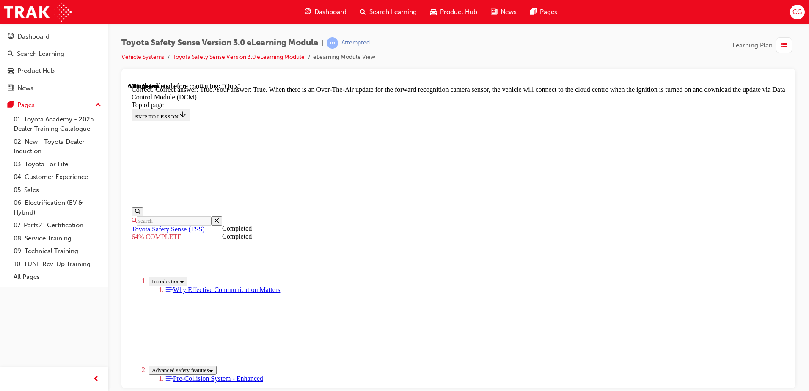
scroll to position [163, 0]
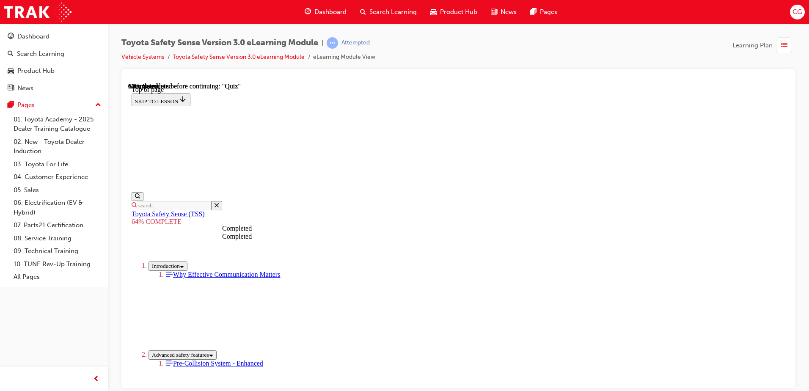
scroll to position [140, 0]
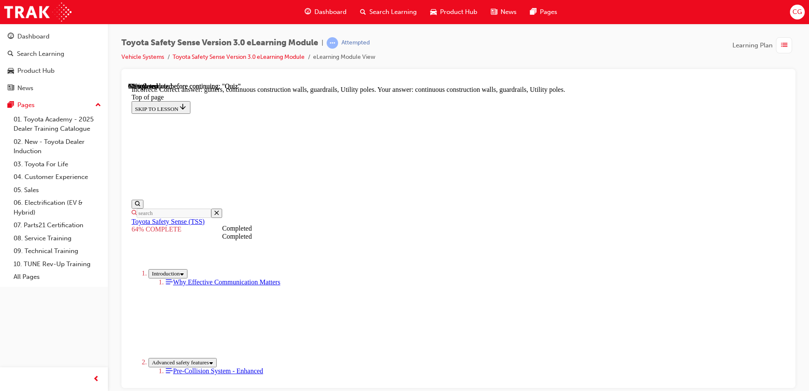
scroll to position [147, 0]
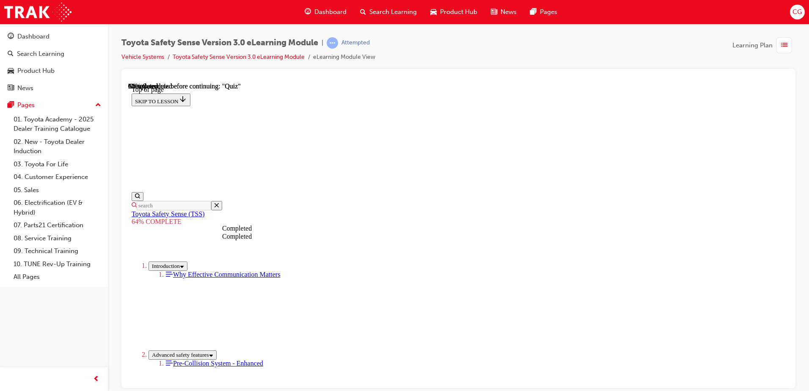
scroll to position [200, 0]
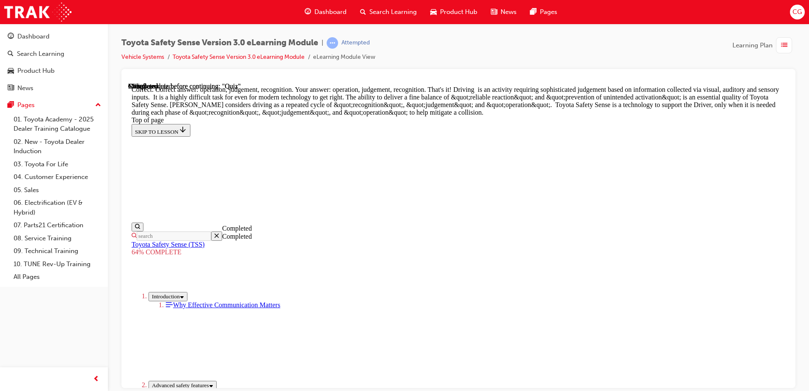
scroll to position [220, 0]
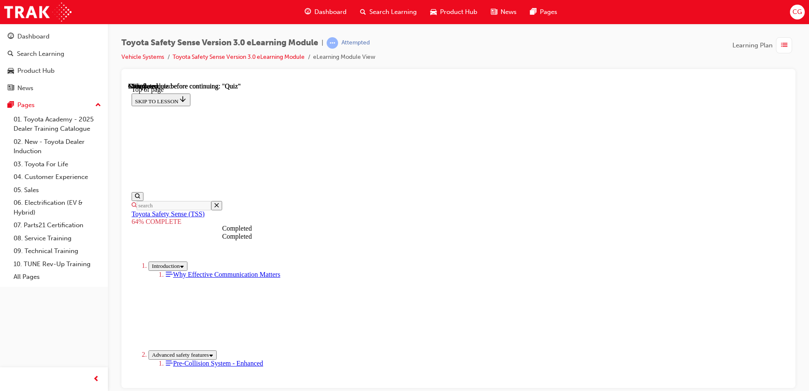
scroll to position [128, 0]
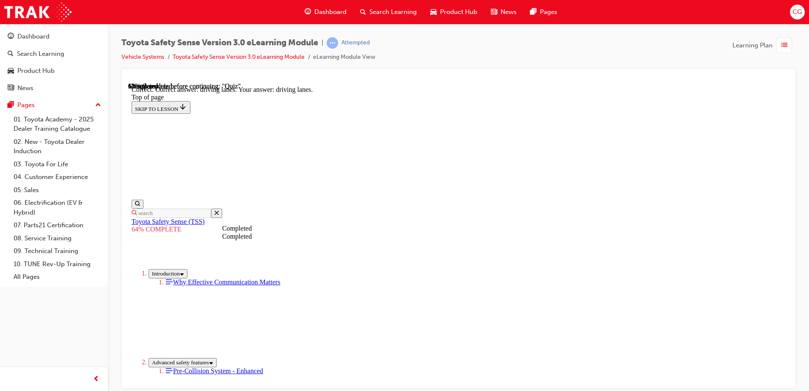
scroll to position [198, 0]
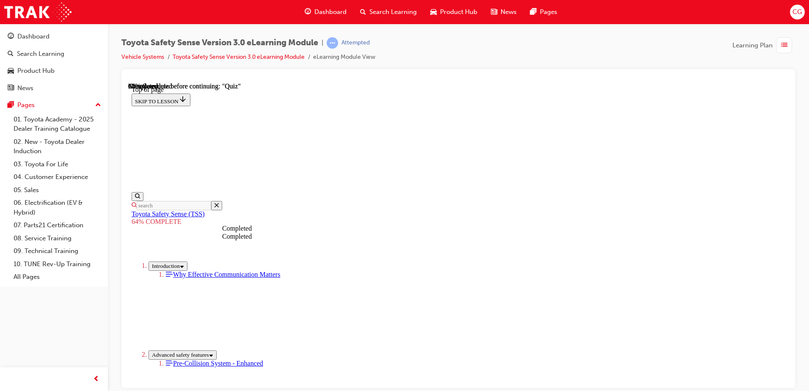
scroll to position [158, 0]
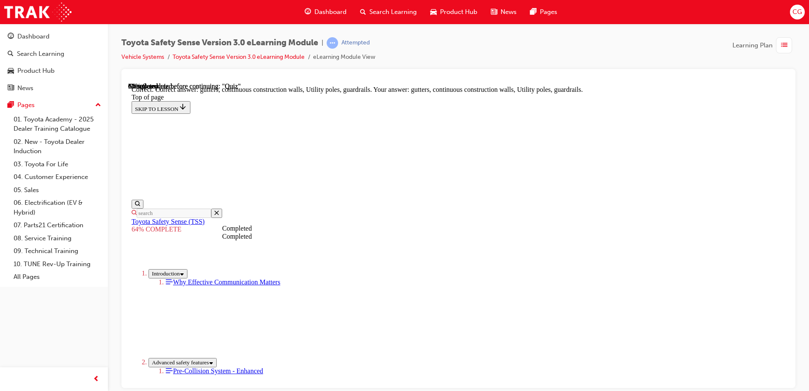
scroll to position [232, 0]
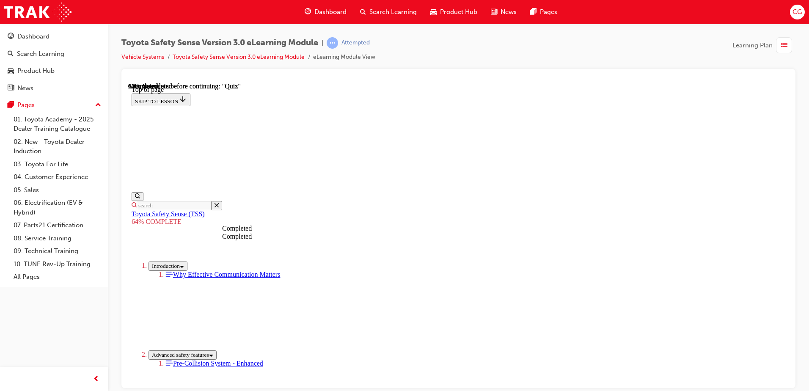
scroll to position [115, 0]
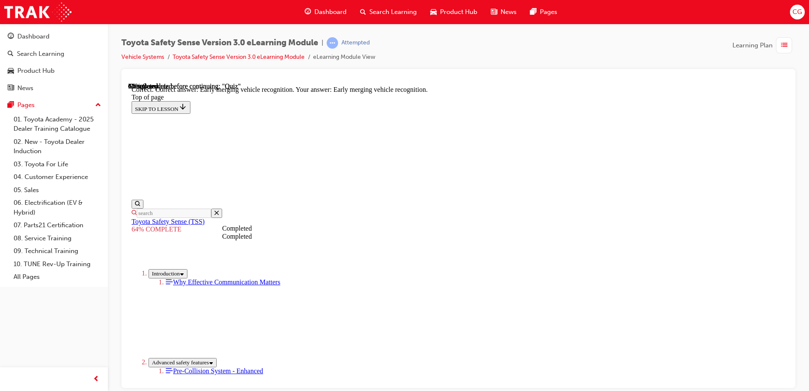
scroll to position [212, 0]
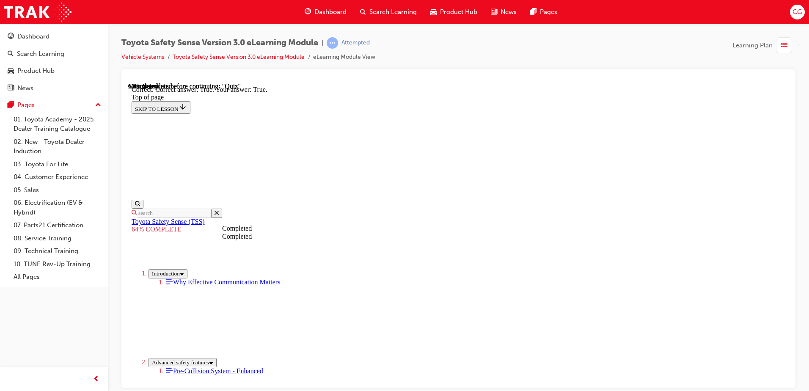
scroll to position [116, 0]
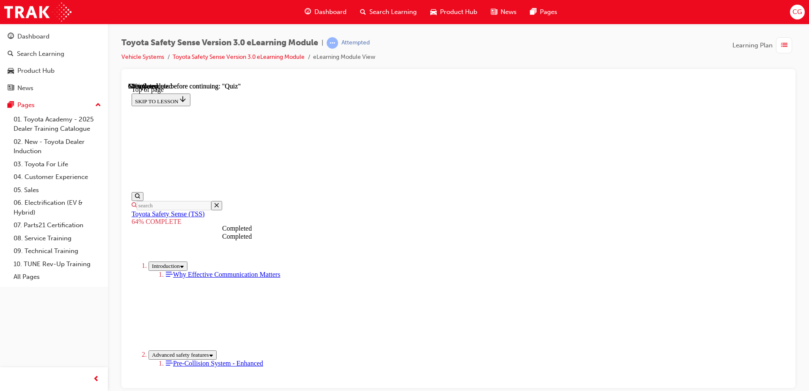
scroll to position [218, 0]
drag, startPoint x: 384, startPoint y: 160, endPoint x: 385, endPoint y: 155, distance: 5.1
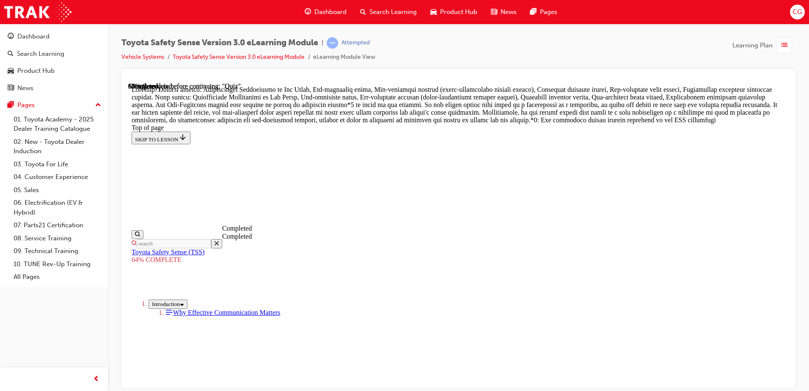
scroll to position [491, 0]
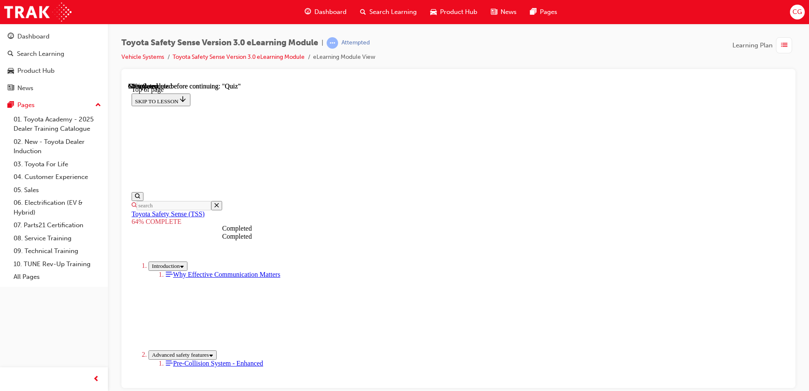
scroll to position [158, 0]
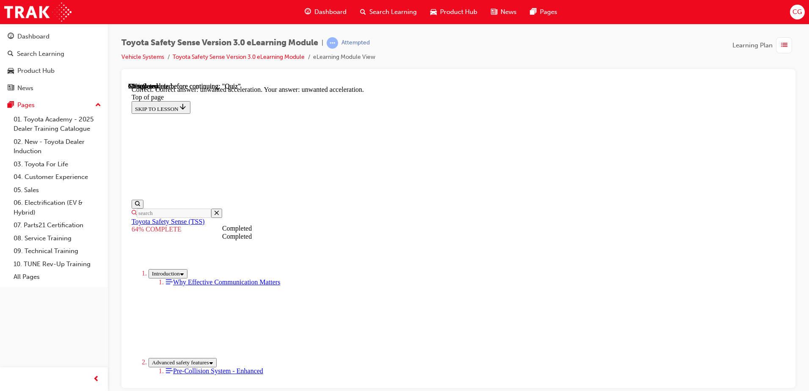
scroll to position [212, 0]
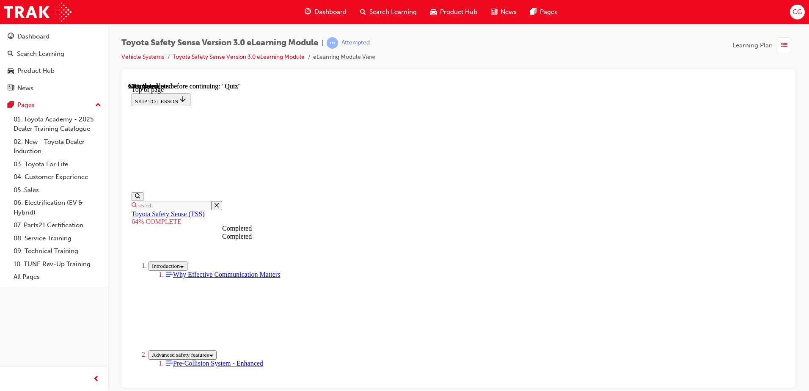
scroll to position [200, 0]
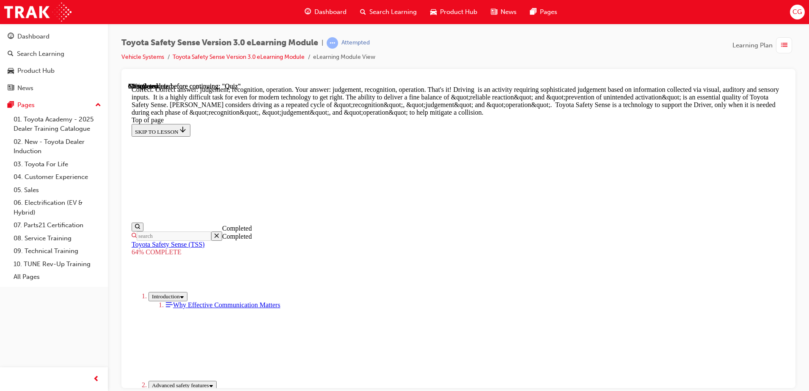
scroll to position [177, 0]
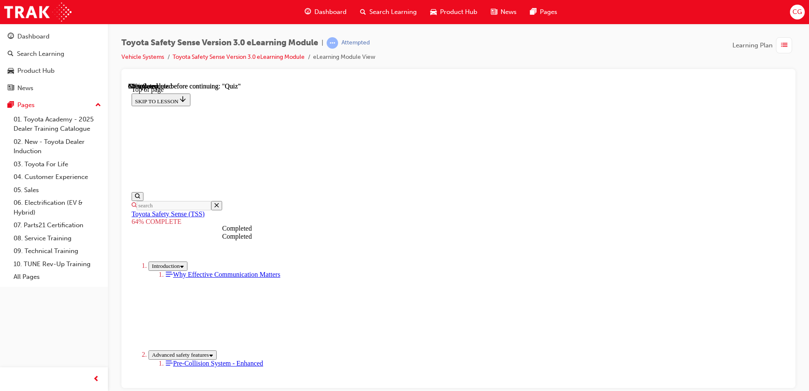
scroll to position [158, 0]
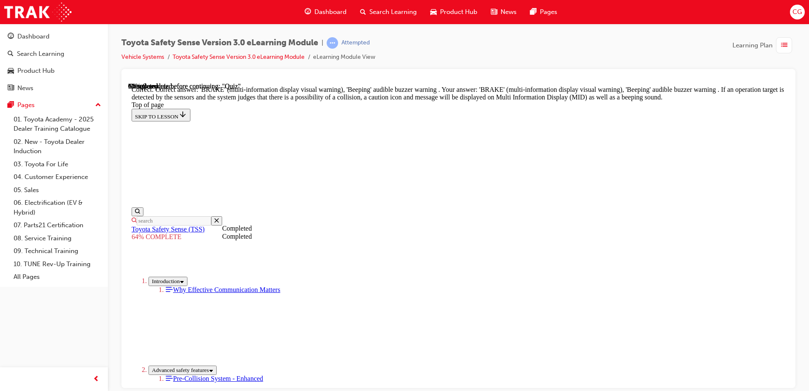
scroll to position [297, 0]
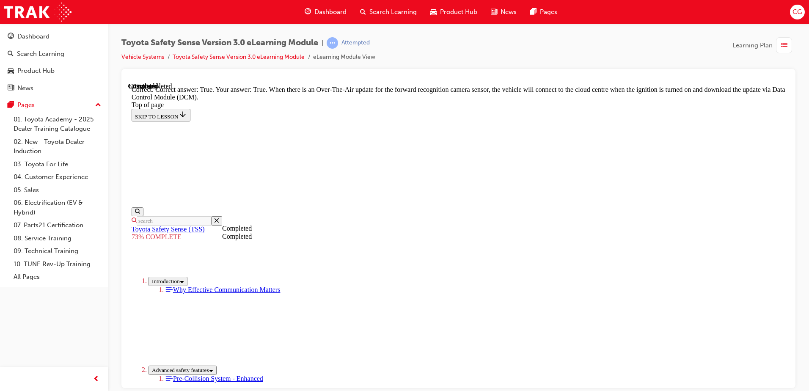
scroll to position [163, 0]
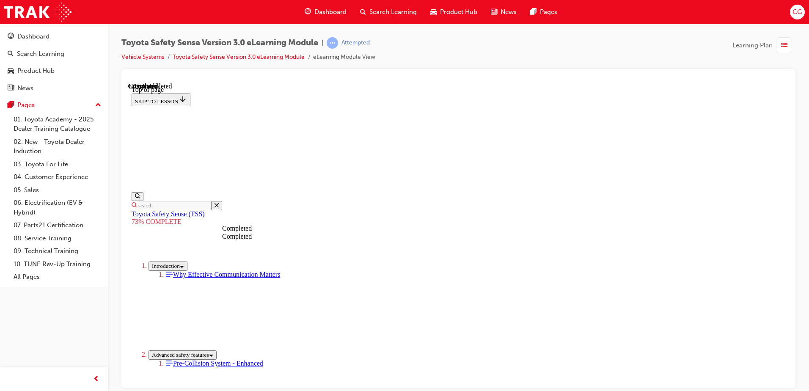
scroll to position [128, 0]
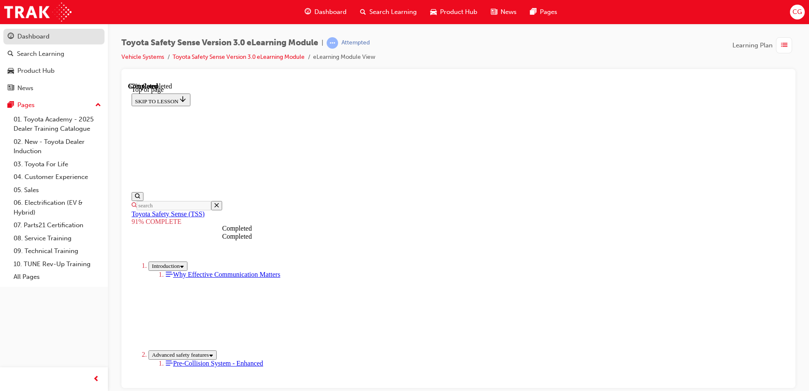
click at [30, 37] on div "Dashboard" at bounding box center [33, 37] width 32 height 10
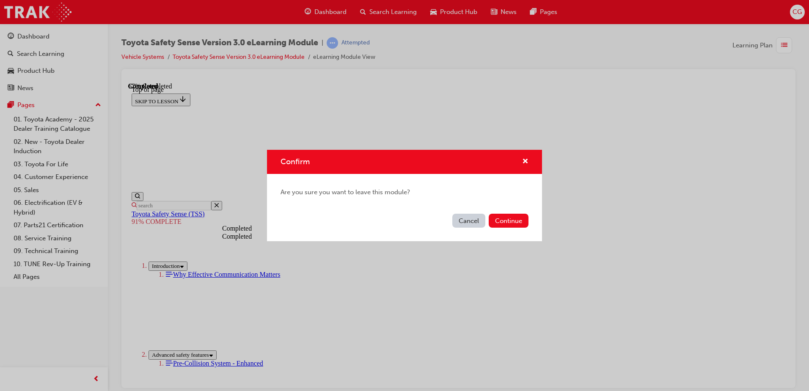
click at [468, 222] on button "Cancel" at bounding box center [468, 221] width 33 height 14
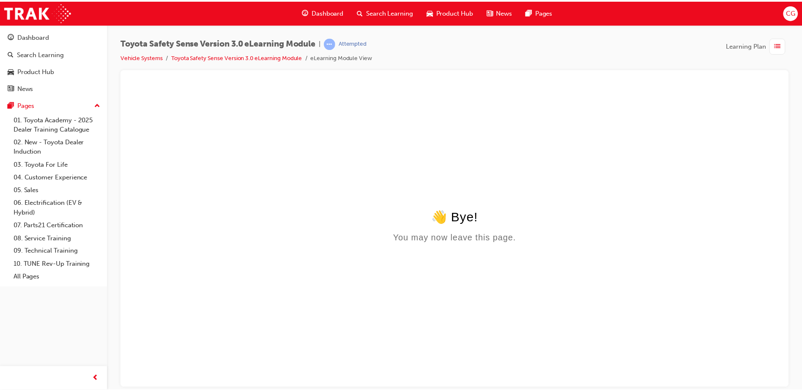
scroll to position [0, 0]
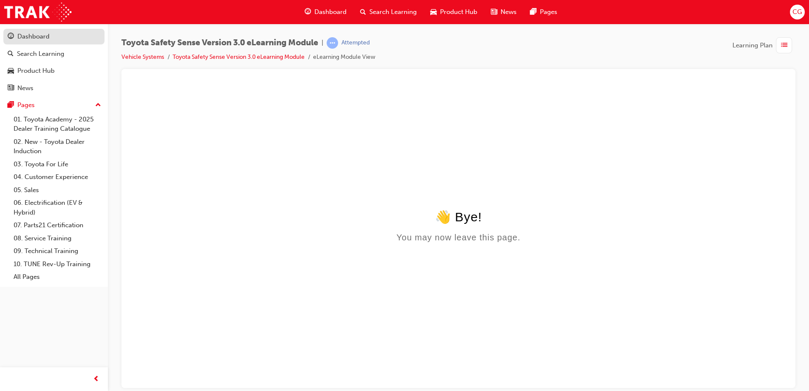
click at [32, 38] on div "Dashboard" at bounding box center [33, 37] width 32 height 10
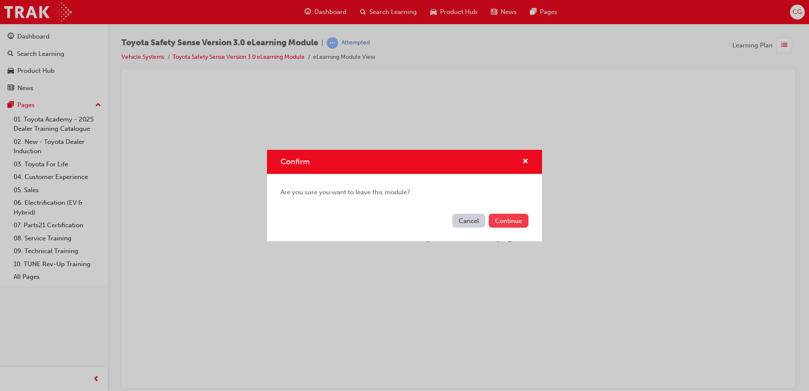
click at [505, 218] on button "Continue" at bounding box center [508, 221] width 40 height 14
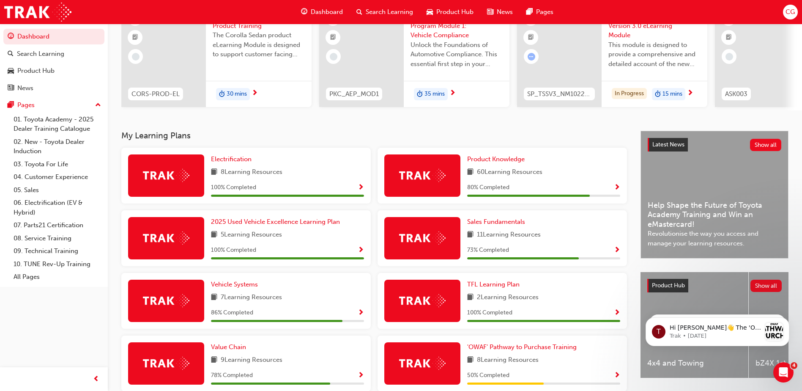
scroll to position [127, 0]
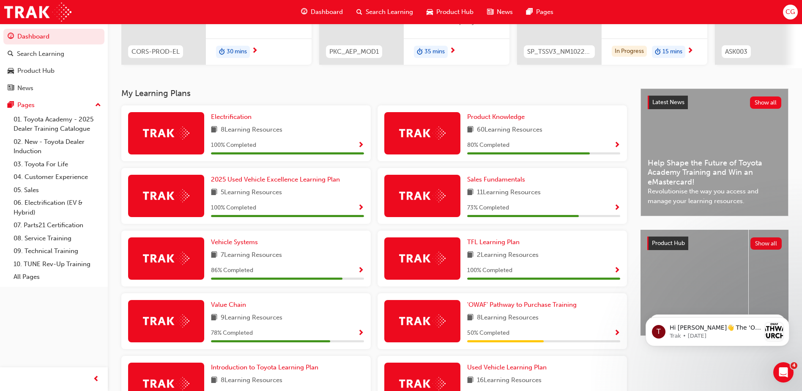
click at [178, 265] on img at bounding box center [166, 258] width 47 height 13
click at [230, 243] on span "Vehicle Systems" at bounding box center [234, 242] width 47 height 8
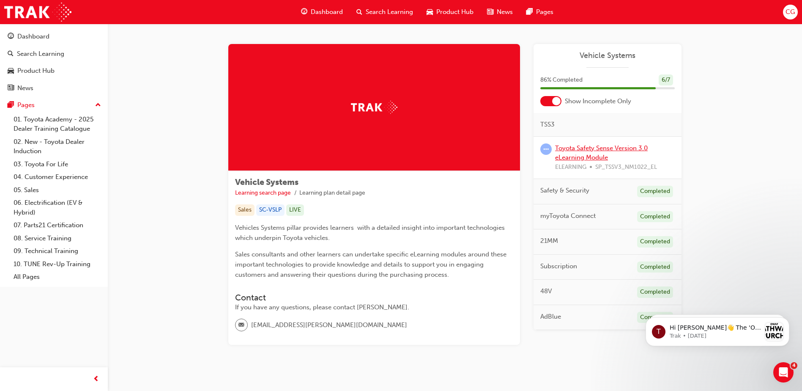
click at [601, 158] on link "Toyota Safety Sense Version 3.0 eLearning Module" at bounding box center [601, 152] width 93 height 17
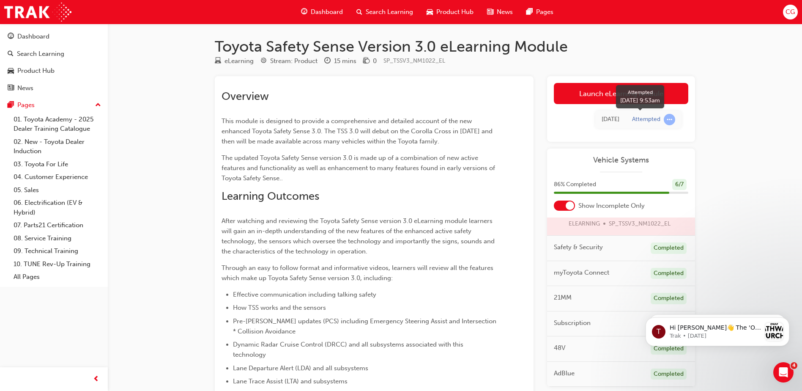
click at [671, 122] on span "learningRecordVerb_ATTEMPT-icon" at bounding box center [669, 119] width 11 height 11
click at [645, 118] on div "Attempted" at bounding box center [646, 119] width 28 height 8
click at [621, 93] on link "Launch eLearning module" at bounding box center [621, 93] width 134 height 21
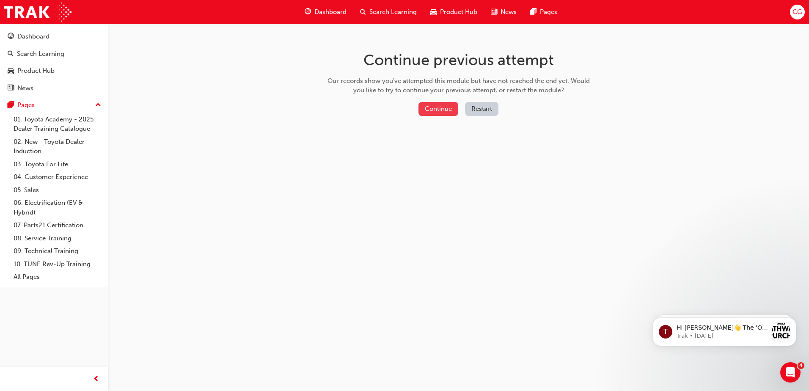
click at [445, 107] on button "Continue" at bounding box center [438, 109] width 40 height 14
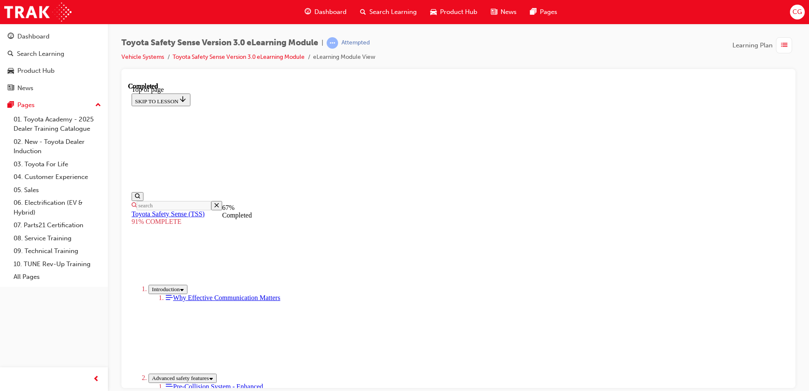
scroll to position [914, 0]
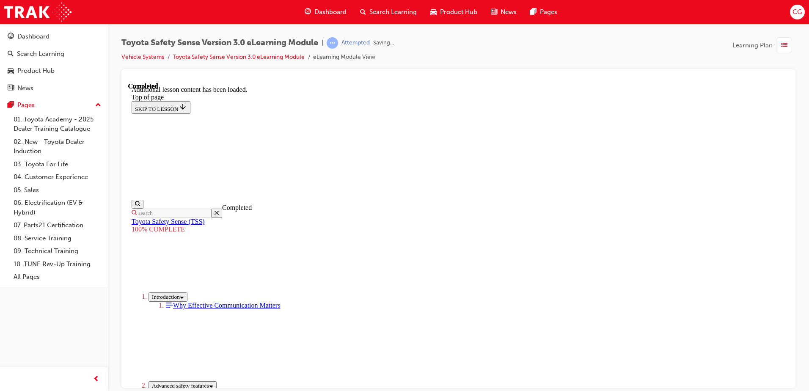
scroll to position [26, 0]
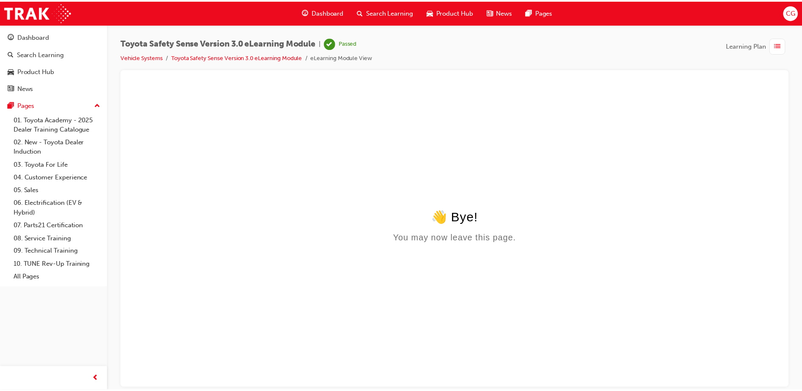
scroll to position [0, 0]
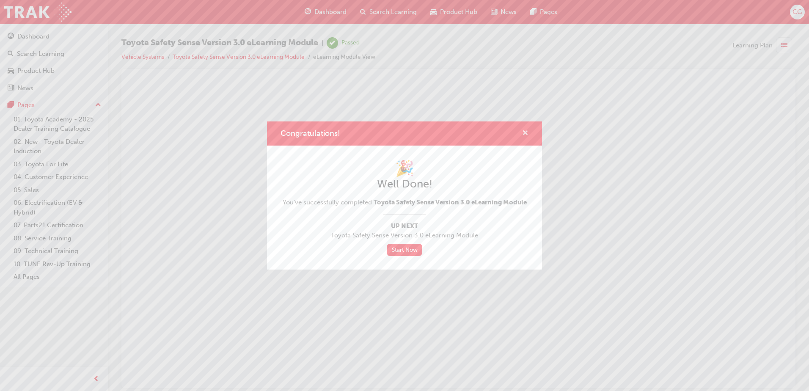
click at [525, 132] on span "cross-icon" at bounding box center [525, 134] width 6 height 8
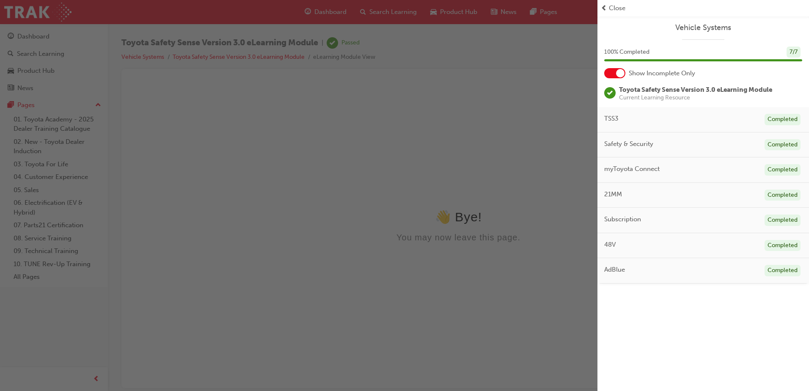
click at [237, 144] on div "button" at bounding box center [298, 195] width 597 height 391
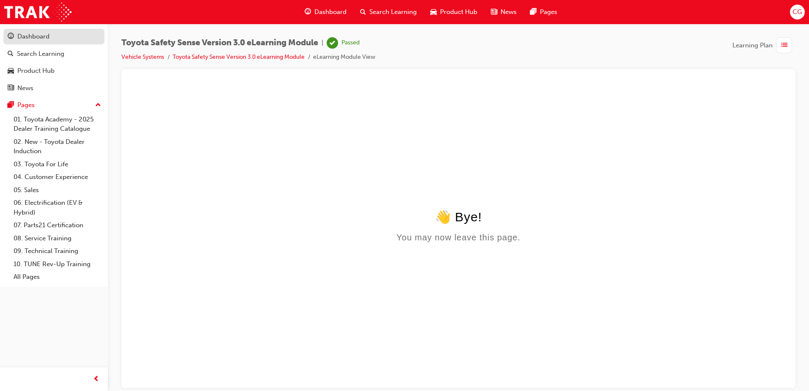
click at [36, 34] on div "Dashboard" at bounding box center [33, 37] width 32 height 10
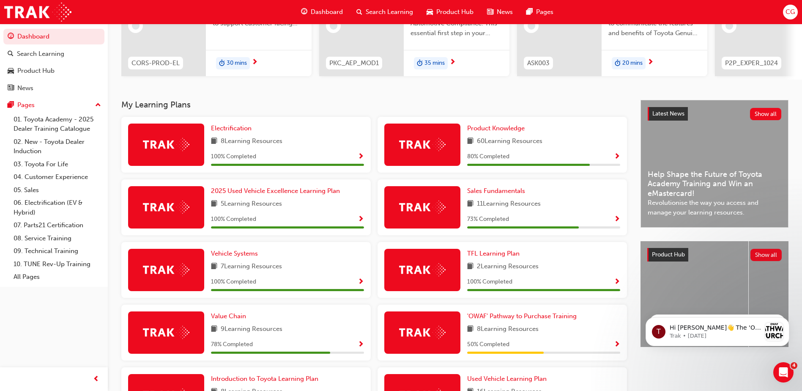
scroll to position [108, 0]
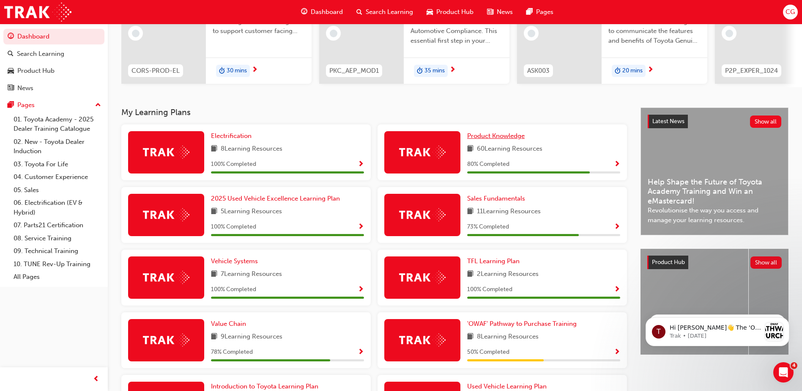
click at [519, 139] on span "Product Knowledge" at bounding box center [496, 136] width 58 height 8
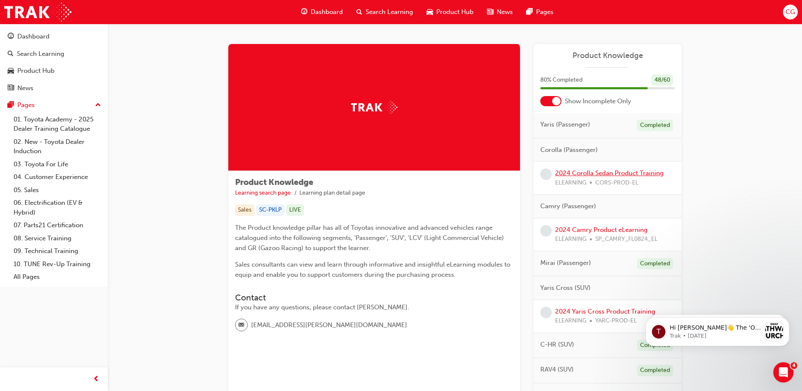
click at [606, 173] on link "2024 Corolla Sedan Product Training" at bounding box center [609, 173] width 109 height 8
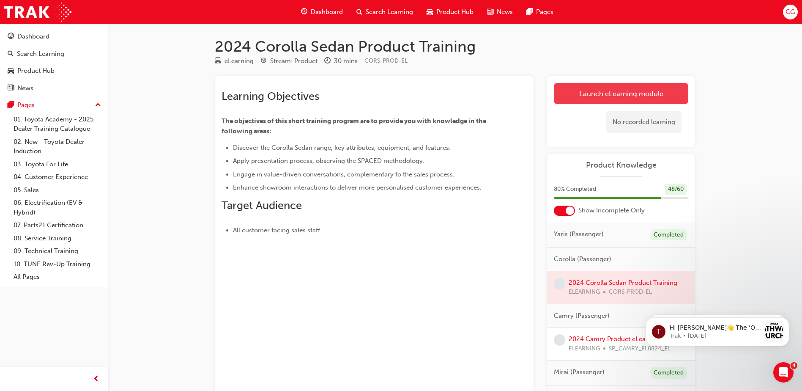
click at [613, 94] on link "Launch eLearning module" at bounding box center [621, 93] width 134 height 21
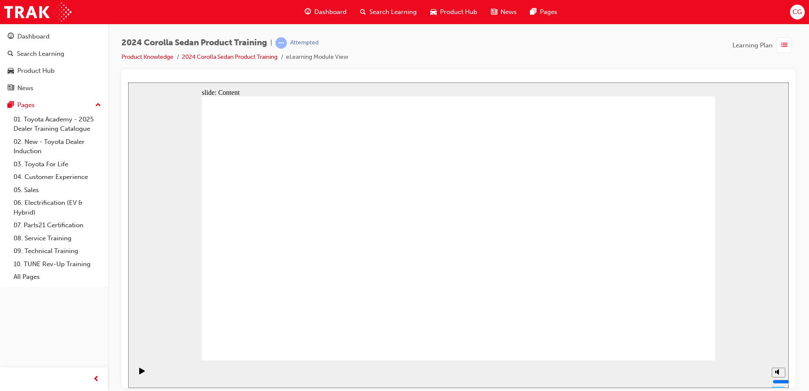
radio input "true"
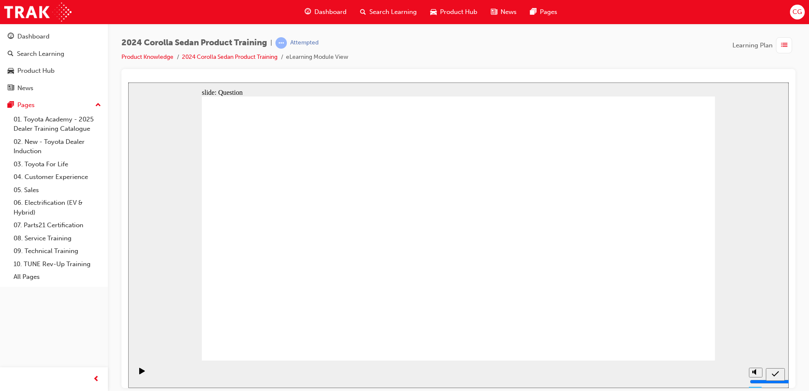
radio input "true"
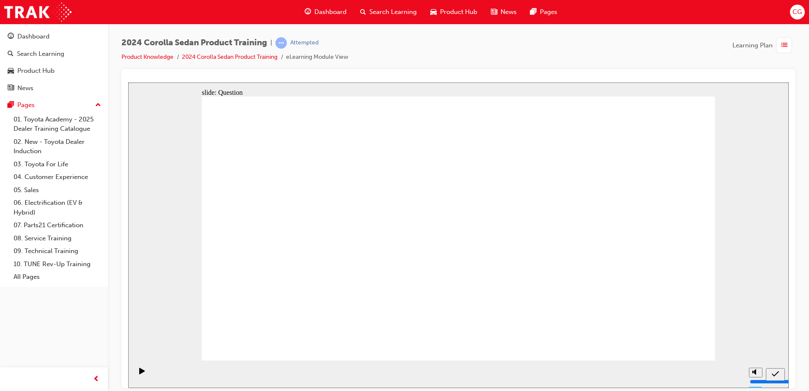
radio input "true"
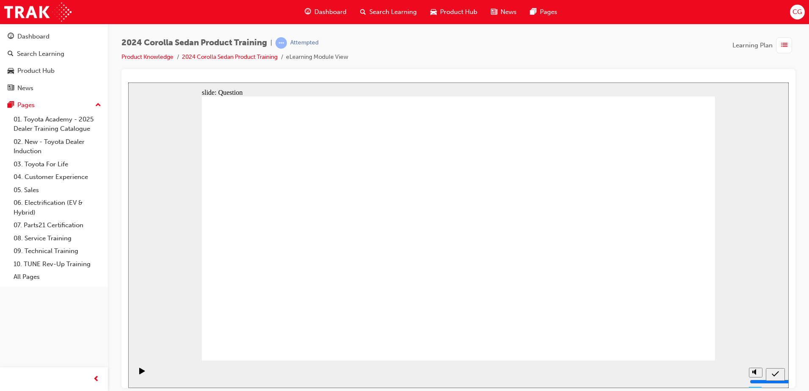
radio input "true"
drag, startPoint x: 492, startPoint y: 214, endPoint x: 323, endPoint y: 295, distance: 187.3
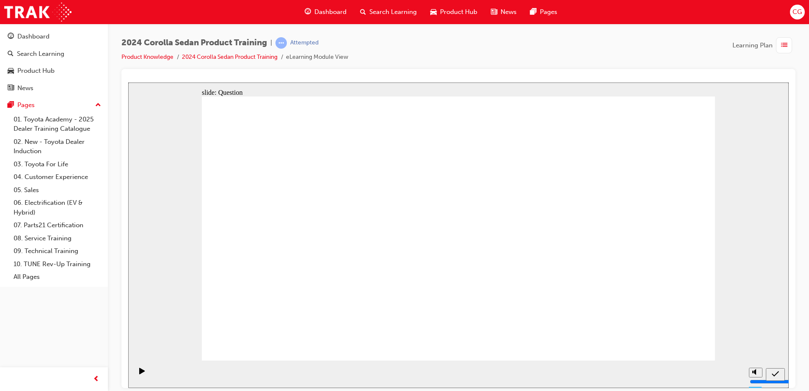
drag, startPoint x: 404, startPoint y: 221, endPoint x: 494, endPoint y: 302, distance: 121.3
drag, startPoint x: 589, startPoint y: 220, endPoint x: 409, endPoint y: 302, distance: 198.0
drag, startPoint x: 324, startPoint y: 218, endPoint x: 584, endPoint y: 300, distance: 272.5
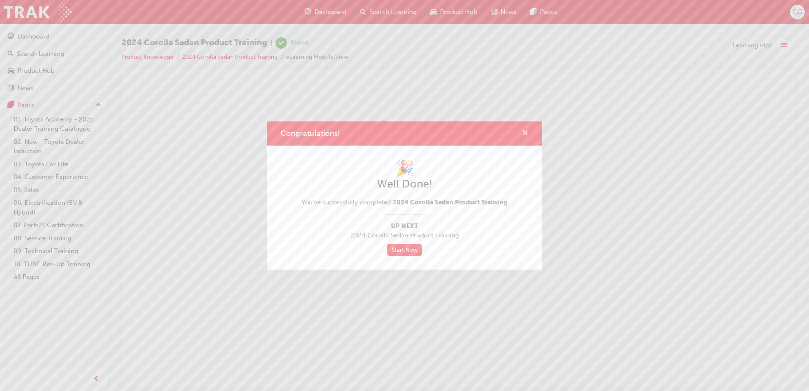
click at [525, 132] on span "cross-icon" at bounding box center [525, 134] width 6 height 8
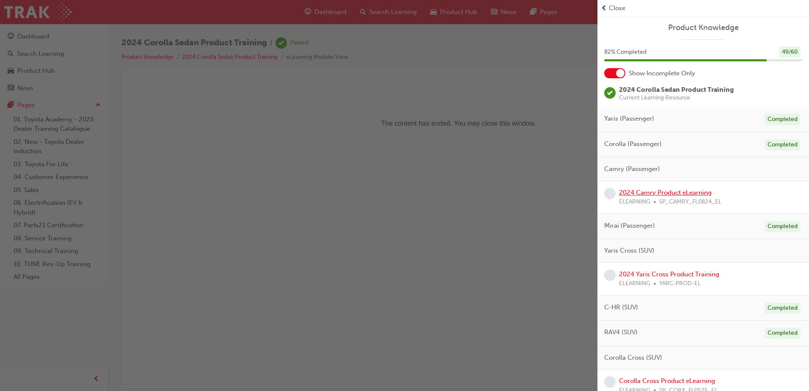
click at [690, 192] on link "2024 Camry Product eLearning" at bounding box center [665, 193] width 93 height 8
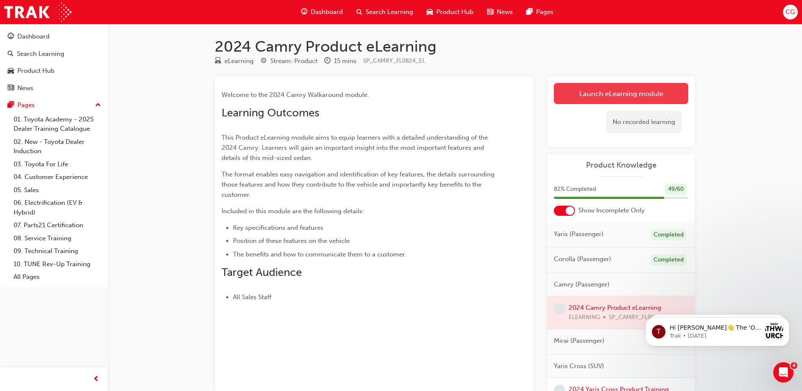
click at [641, 92] on link "Launch eLearning module" at bounding box center [621, 93] width 134 height 21
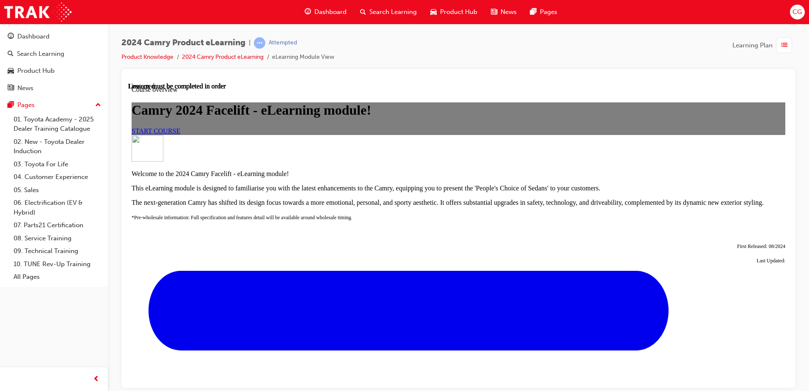
click at [180, 134] on span "START COURSE" at bounding box center [156, 130] width 49 height 7
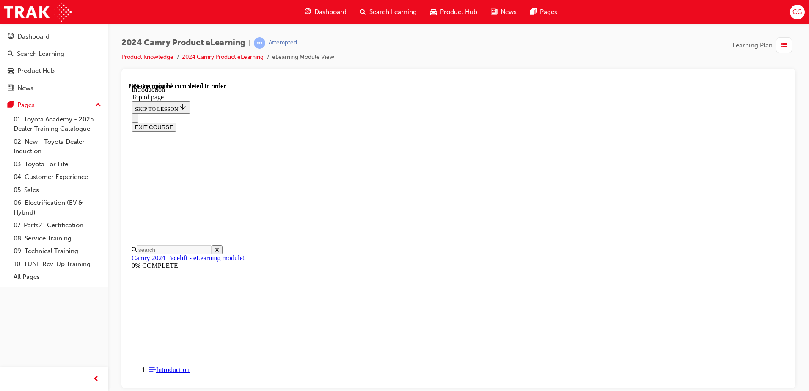
scroll to position [238, 0]
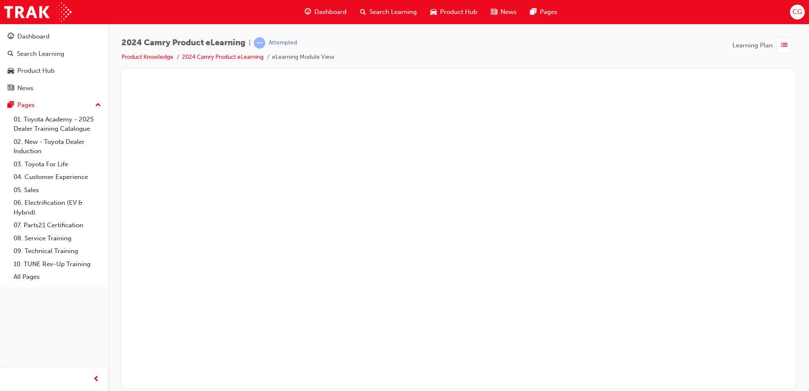
click at [429, 239] on button "Unzoom image" at bounding box center [458, 234] width 660 height 305
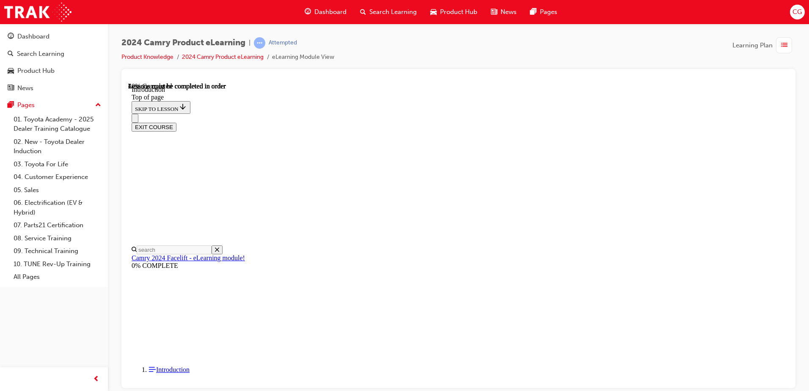
scroll to position [957, 0]
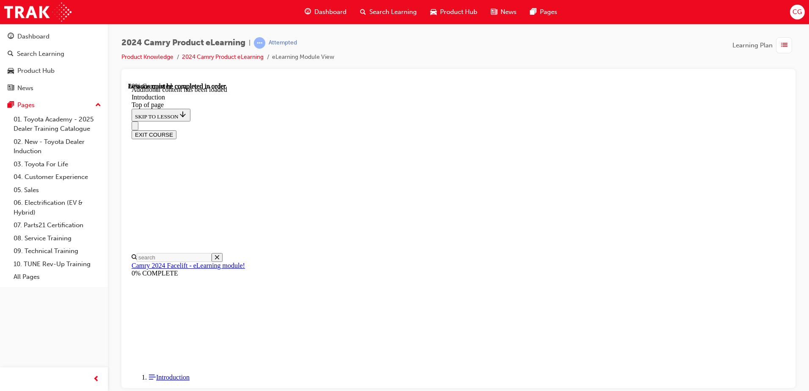
scroll to position [1044, 0]
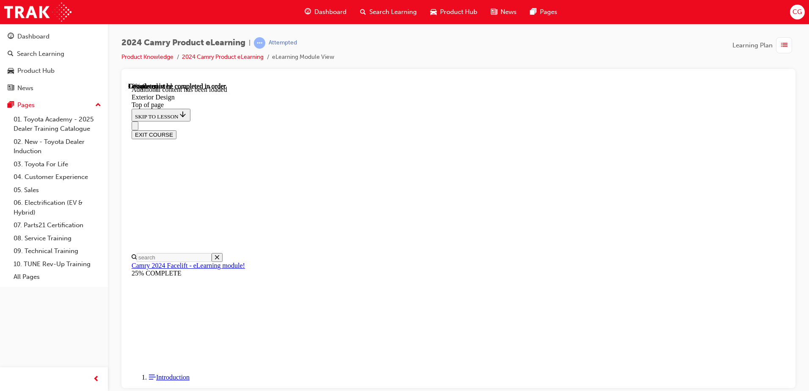
scroll to position [365, 0]
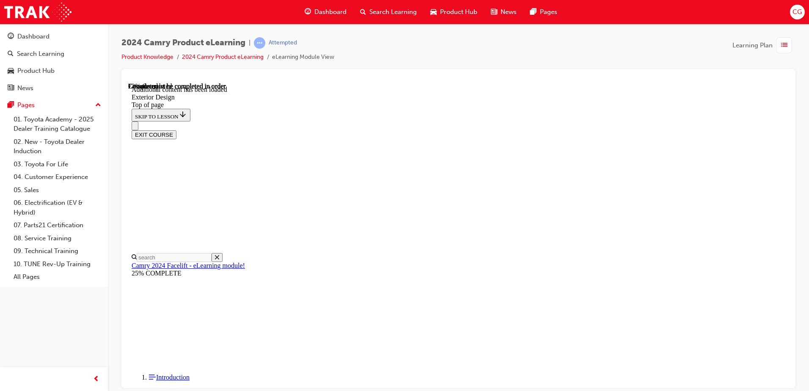
scroll to position [1445, 0]
